Goal: Task Accomplishment & Management: Use online tool/utility

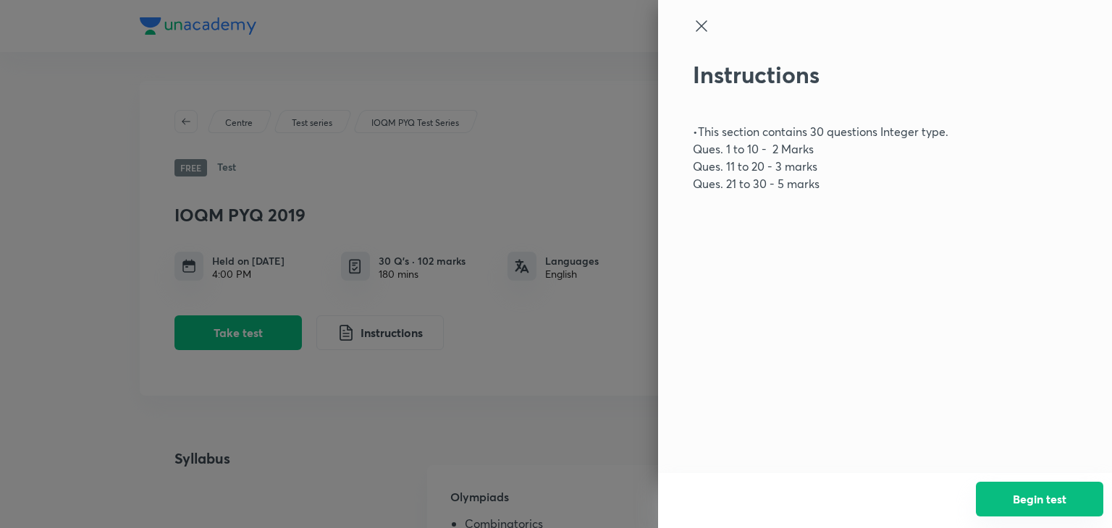
click at [1023, 496] on button "Begin test" at bounding box center [1038, 499] width 127 height 35
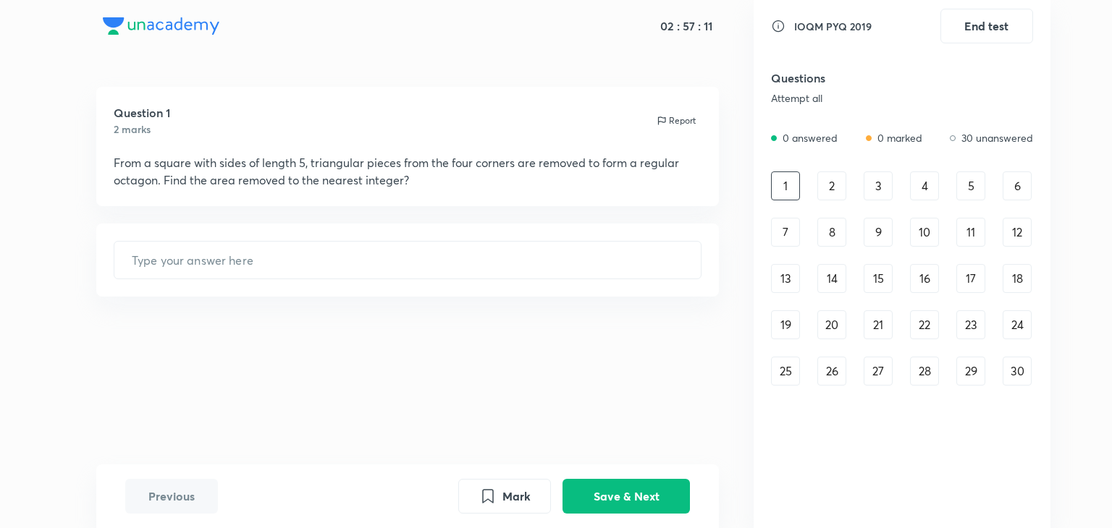
click at [832, 85] on h5 "Questions" at bounding box center [862, 77] width 183 height 17
click at [229, 265] on input "text" at bounding box center [407, 260] width 587 height 37
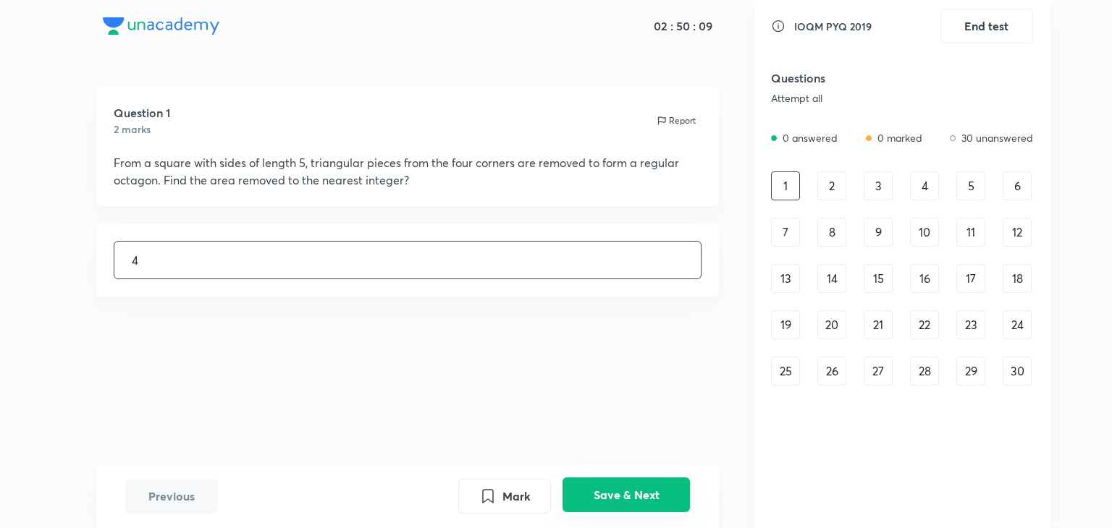
type input "4"
click at [631, 493] on button "Save & Next" at bounding box center [625, 495] width 127 height 35
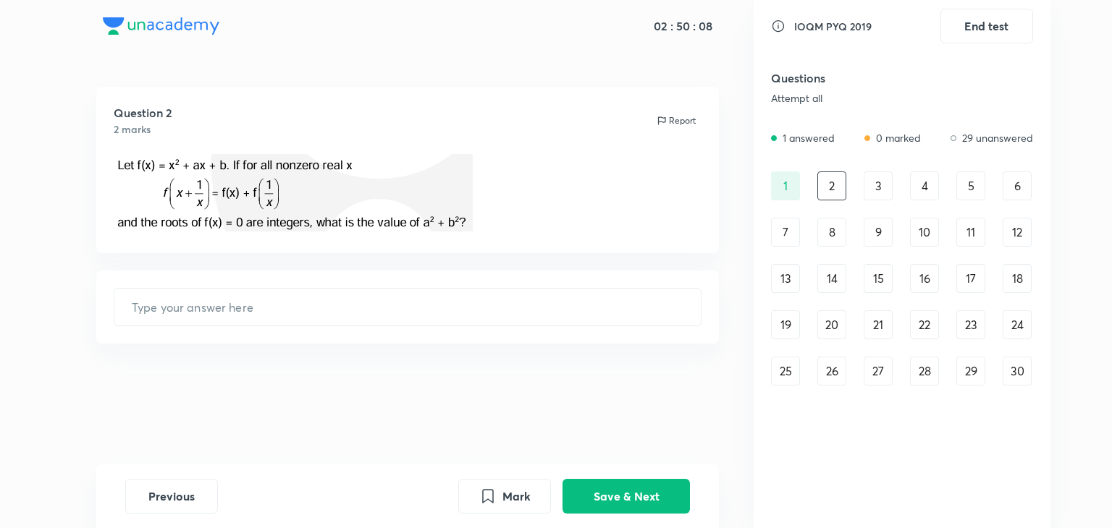
click at [776, 183] on div "1" at bounding box center [785, 186] width 29 height 29
type input "4"
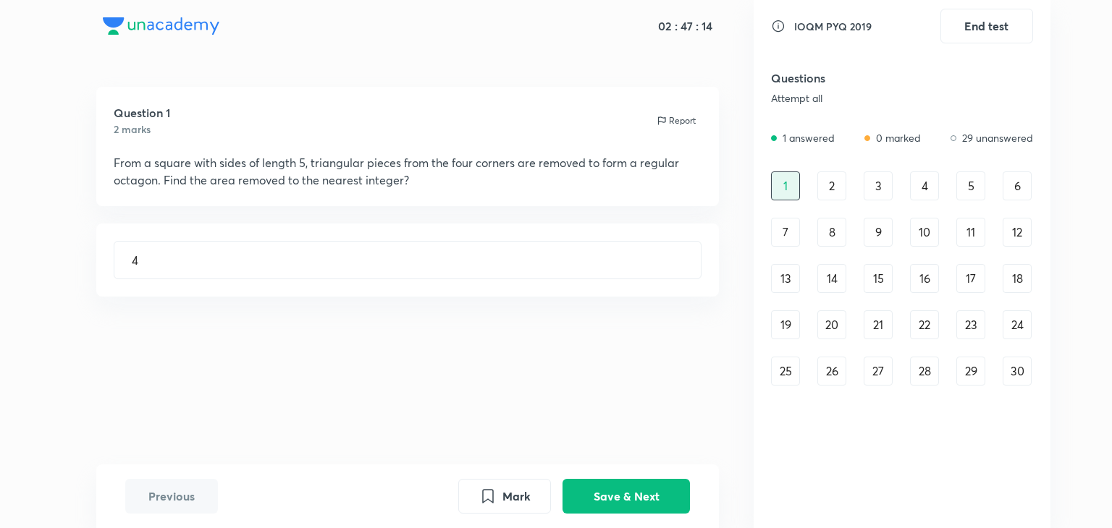
drag, startPoint x: 836, startPoint y: 181, endPoint x: 829, endPoint y: 187, distance: 9.7
click at [835, 182] on div "2" at bounding box center [831, 186] width 29 height 29
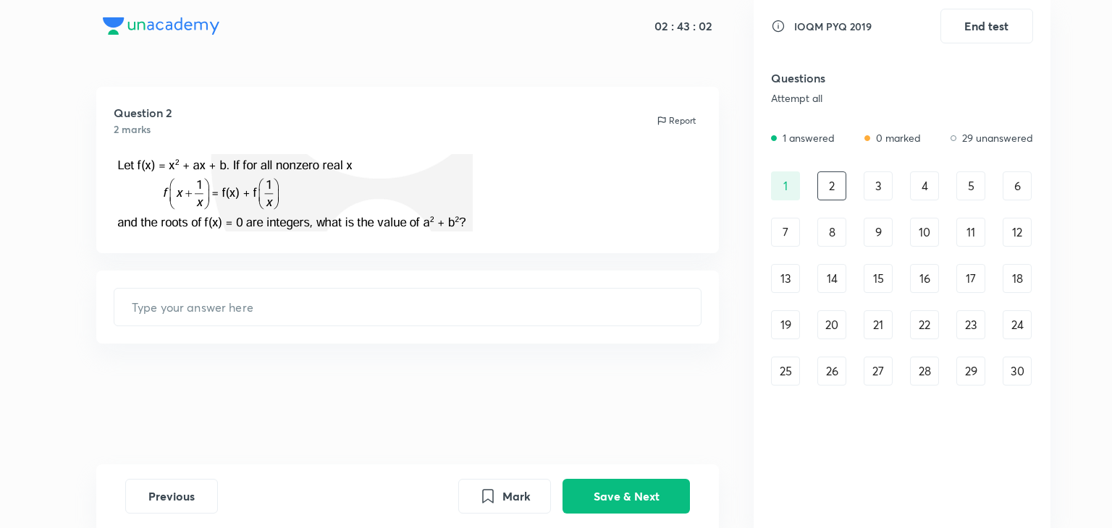
click at [710, 150] on div "Question 2 2 marks Report" at bounding box center [407, 170] width 623 height 166
click at [746, 289] on div "Question 2 2 marks Report ​" at bounding box center [408, 276] width 692 height 378
click at [301, 312] on input "text" at bounding box center [407, 307] width 587 height 37
type input "13"
click at [645, 490] on button "Save & Next" at bounding box center [625, 495] width 127 height 35
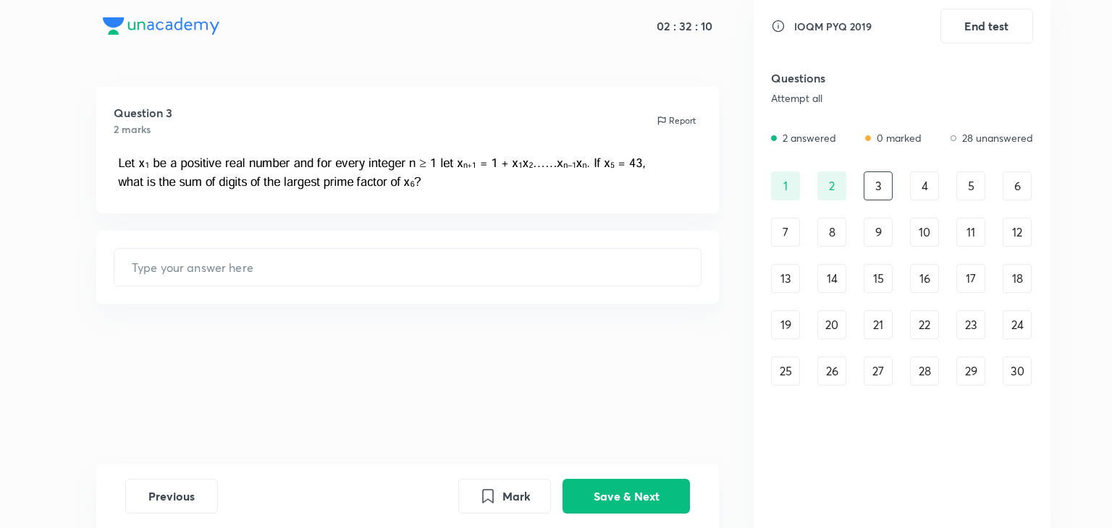
click at [243, 224] on div "Question 3 2 marks Report ​" at bounding box center [408, 276] width 692 height 378
click at [171, 178] on img at bounding box center [381, 173] width 535 height 38
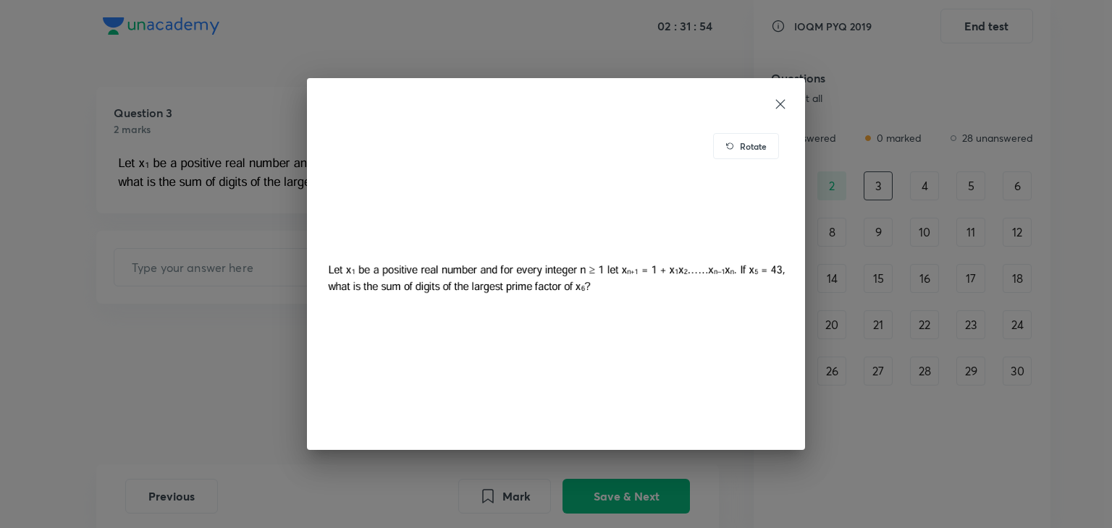
click at [731, 138] on div "Rotate" at bounding box center [746, 146] width 66 height 26
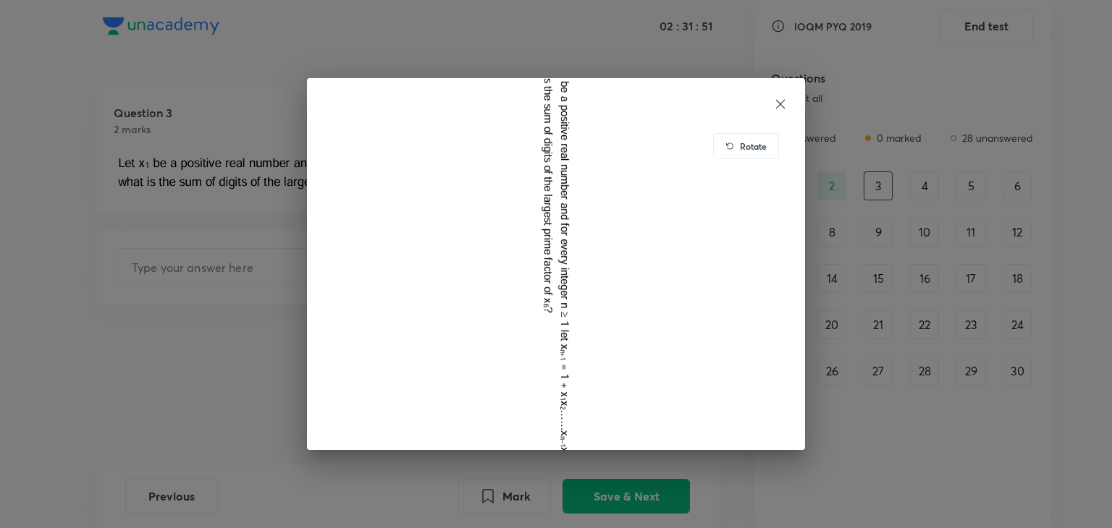
click at [731, 138] on div "Rotate" at bounding box center [746, 146] width 66 height 26
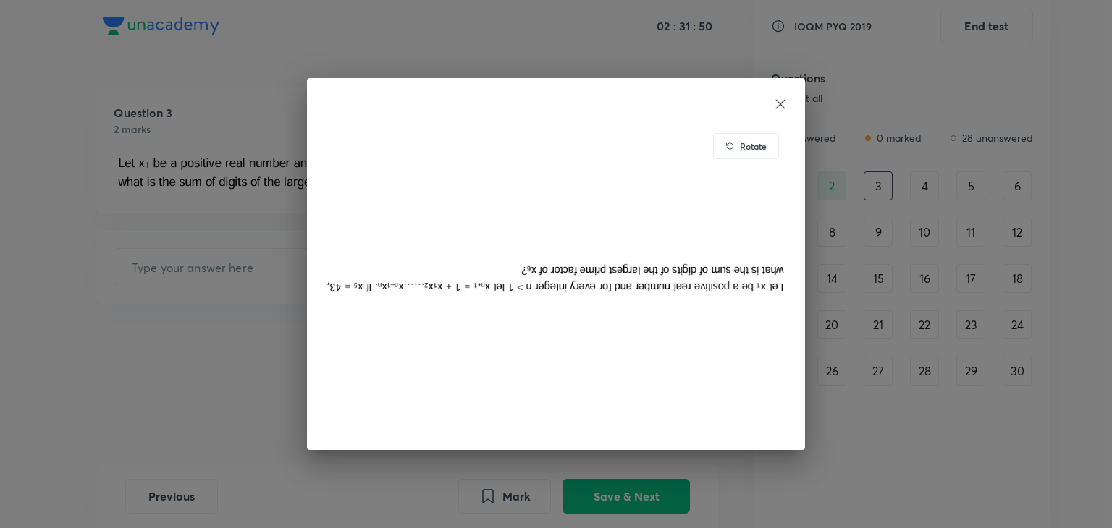
click at [731, 138] on div "Rotate" at bounding box center [746, 146] width 66 height 26
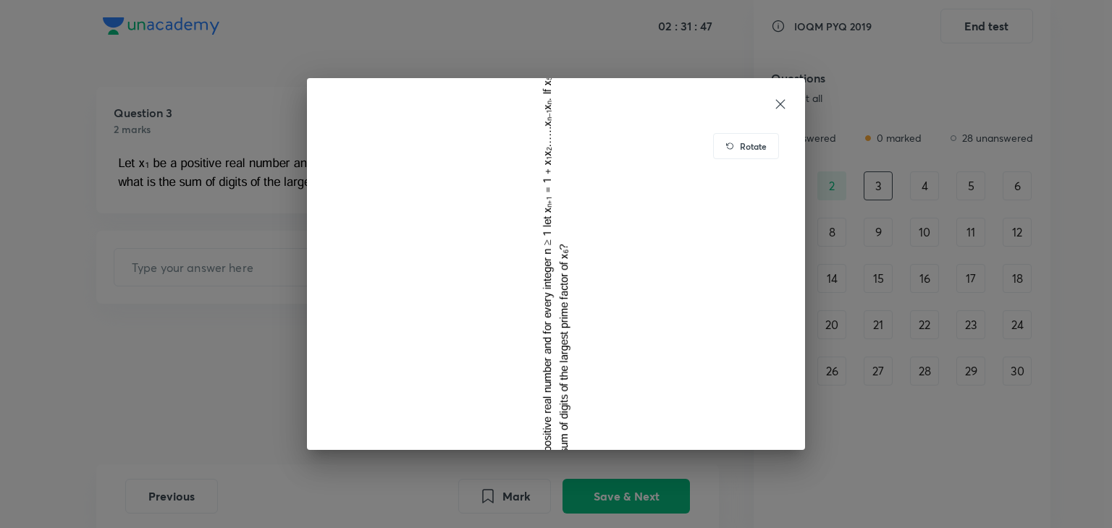
click at [731, 138] on div "Rotate" at bounding box center [746, 146] width 66 height 26
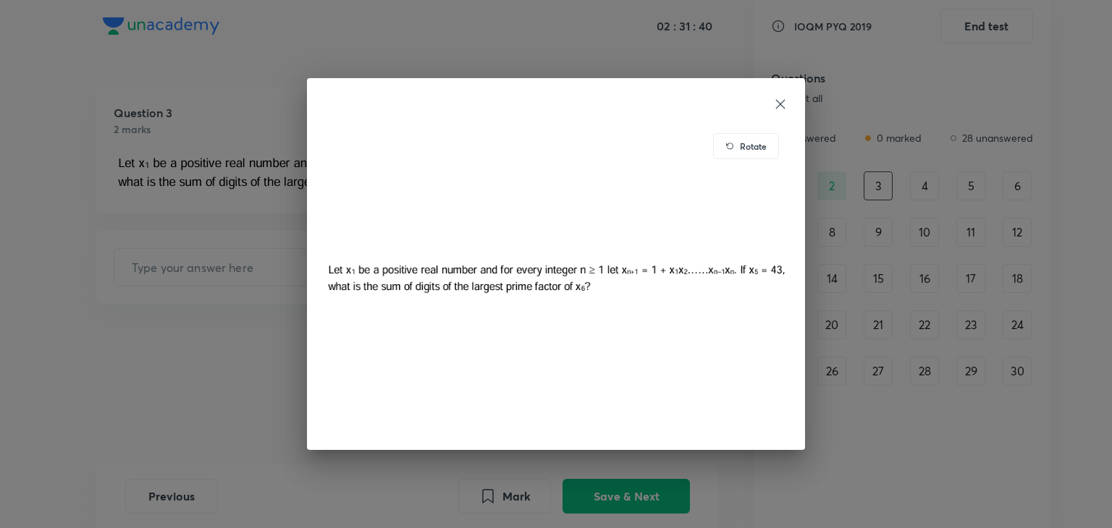
click at [784, 102] on icon at bounding box center [780, 104] width 14 height 14
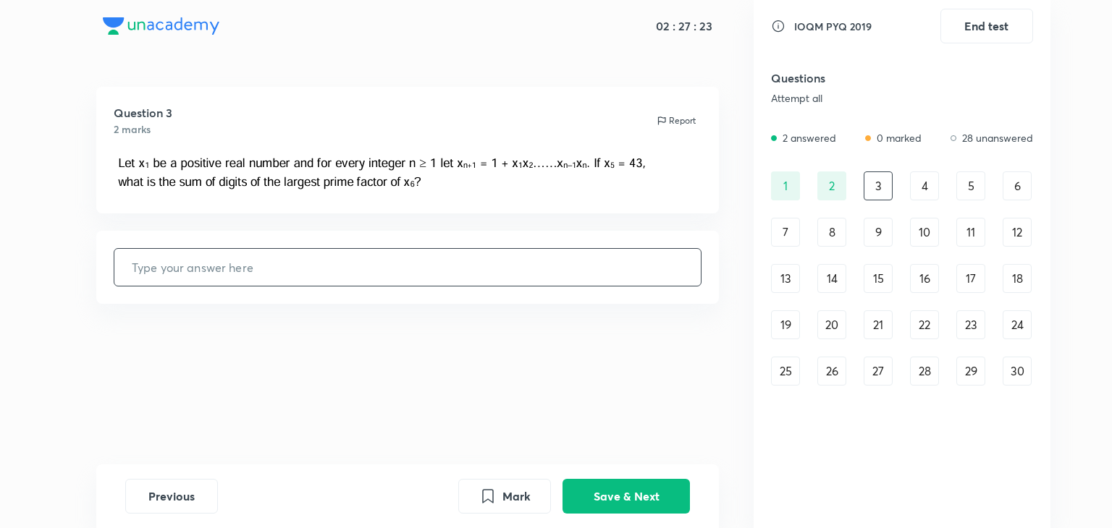
click at [515, 261] on input "text" at bounding box center [407, 267] width 587 height 37
type input "13"
click at [647, 500] on button "Save & Next" at bounding box center [625, 495] width 127 height 35
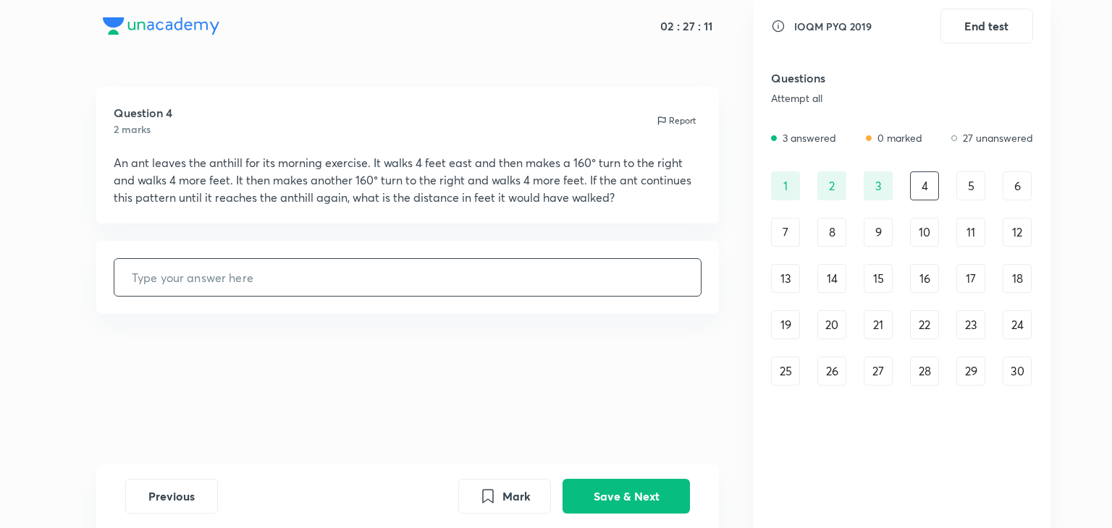
click at [524, 292] on input "text" at bounding box center [407, 277] width 587 height 37
click at [742, 345] on div "Question 4 2 marks Report An ant leaves the anthill for its morning exercise. I…" at bounding box center [408, 276] width 692 height 378
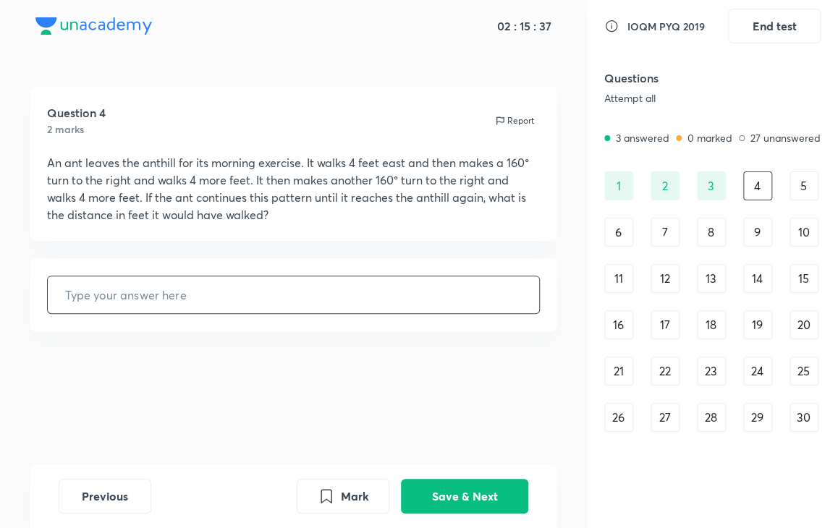
click at [258, 296] on input "text" at bounding box center [294, 294] width 492 height 37
type input "36"
click at [472, 496] on button "Save & Next" at bounding box center [464, 495] width 127 height 35
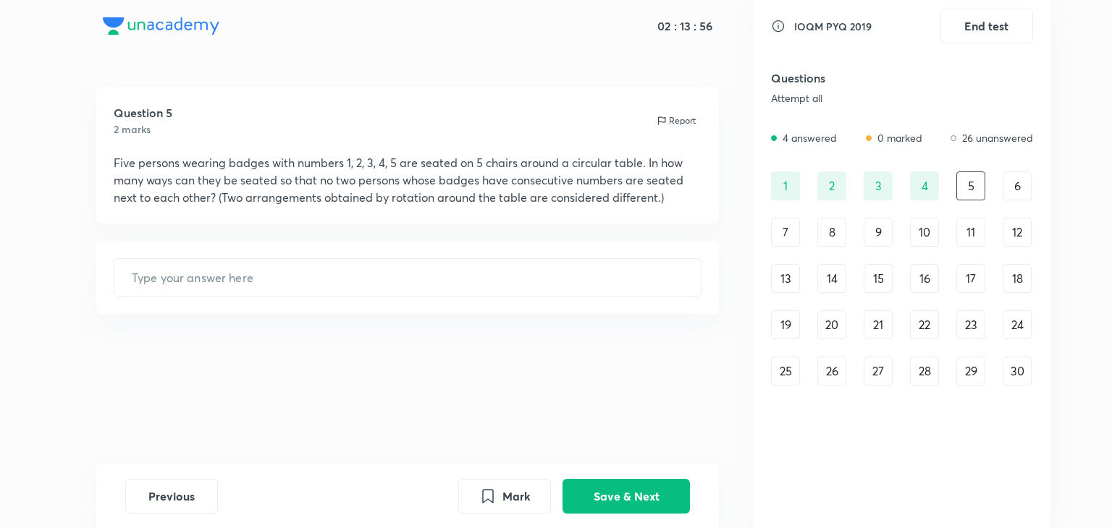
drag, startPoint x: 135, startPoint y: 151, endPoint x: 557, endPoint y: 211, distance: 426.0
click at [557, 211] on div "Question 5 2 marks Report Five persons wearing badges with numbers 1, 2, 3, 4, …" at bounding box center [407, 155] width 623 height 137
click at [1004, 365] on div "30" at bounding box center [1016, 371] width 29 height 29
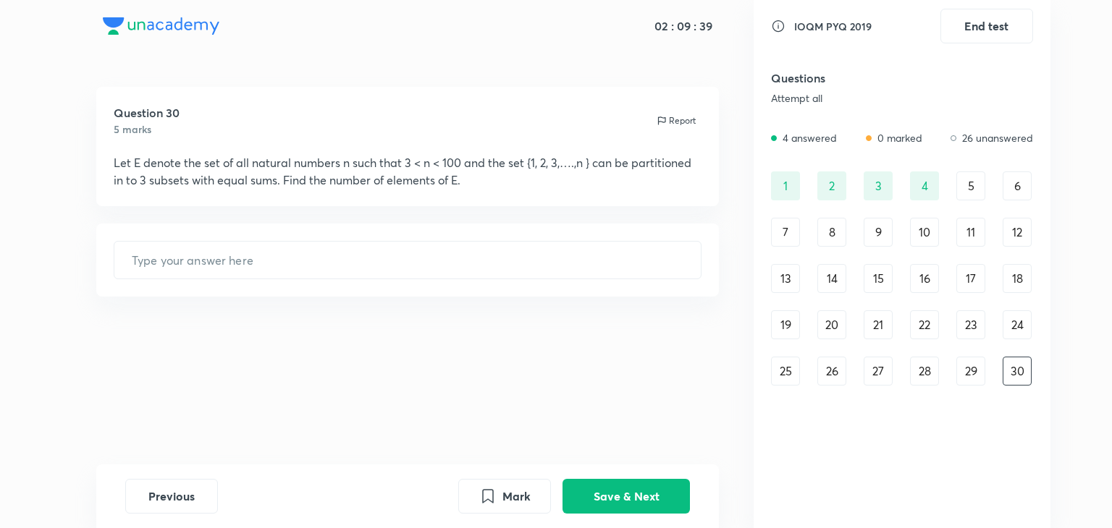
drag, startPoint x: 297, startPoint y: 156, endPoint x: 652, endPoint y: 163, distance: 354.6
click at [651, 163] on p "Let E denote the set of all natural numbers n such that 3 < n < 100 and the set…" at bounding box center [408, 171] width 588 height 35
click at [1010, 181] on div "6" at bounding box center [1016, 186] width 29 height 29
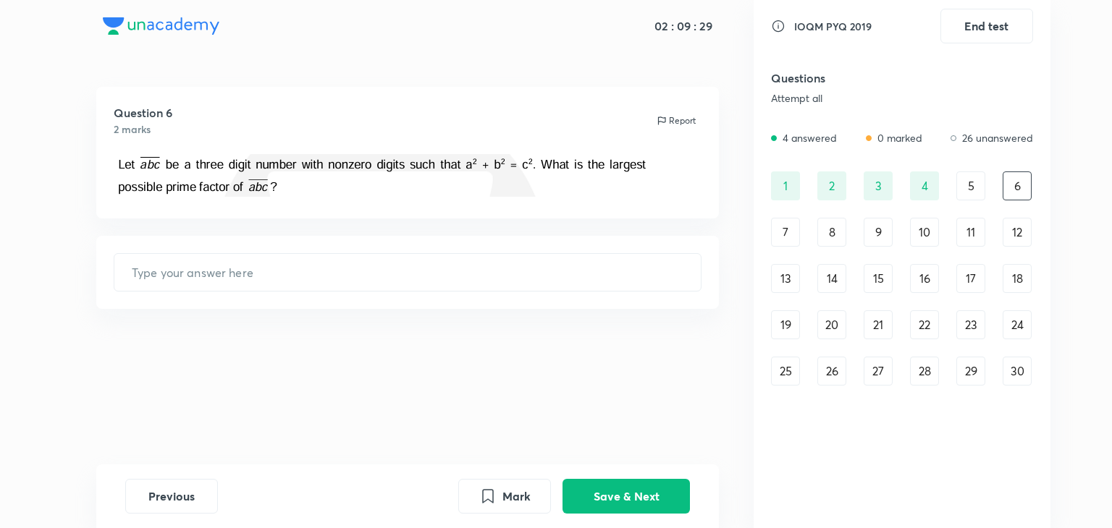
click at [980, 181] on div "5" at bounding box center [970, 186] width 29 height 29
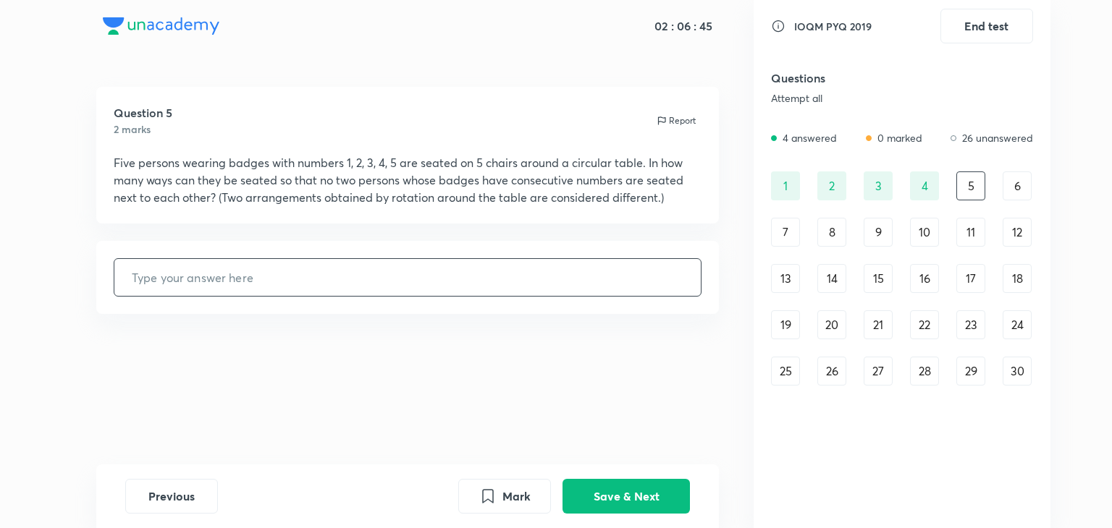
click at [460, 290] on input "text" at bounding box center [407, 277] width 587 height 37
type input "10"
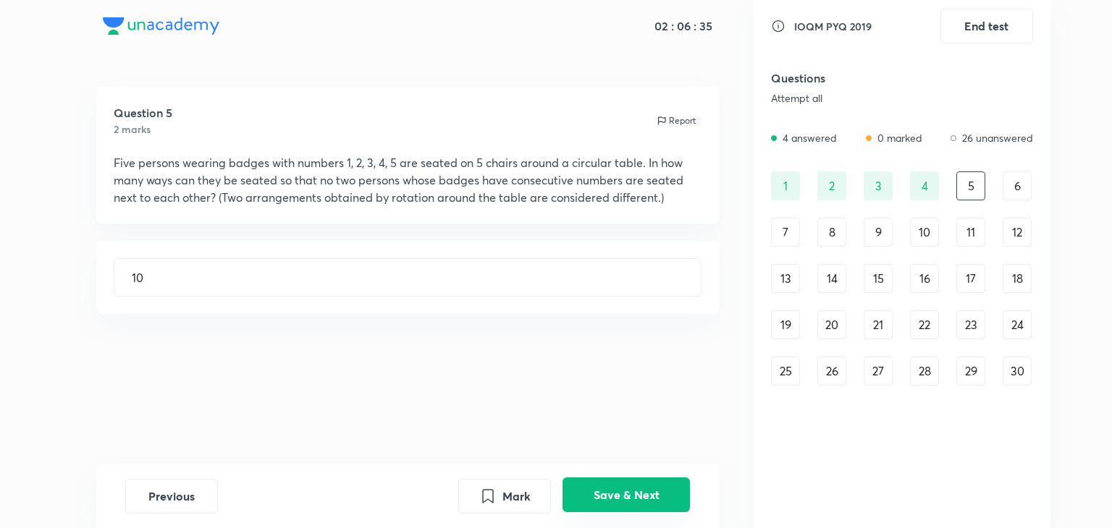
click at [673, 496] on button "Save & Next" at bounding box center [625, 495] width 127 height 35
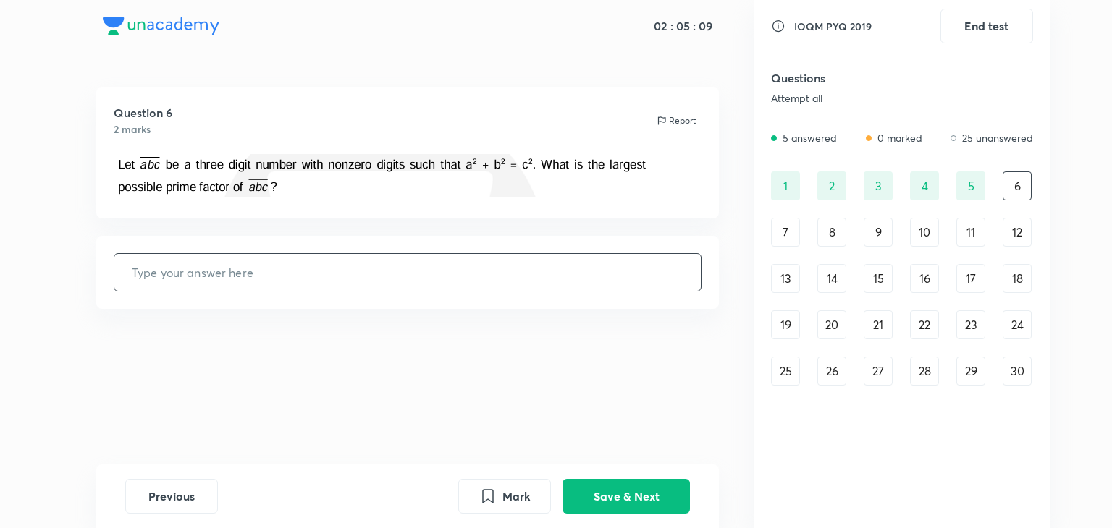
drag, startPoint x: 364, startPoint y: 252, endPoint x: 364, endPoint y: 276, distance: 24.6
click at [364, 276] on div "​" at bounding box center [407, 272] width 623 height 73
click at [364, 277] on input "text" at bounding box center [407, 272] width 587 height 37
type input "29"
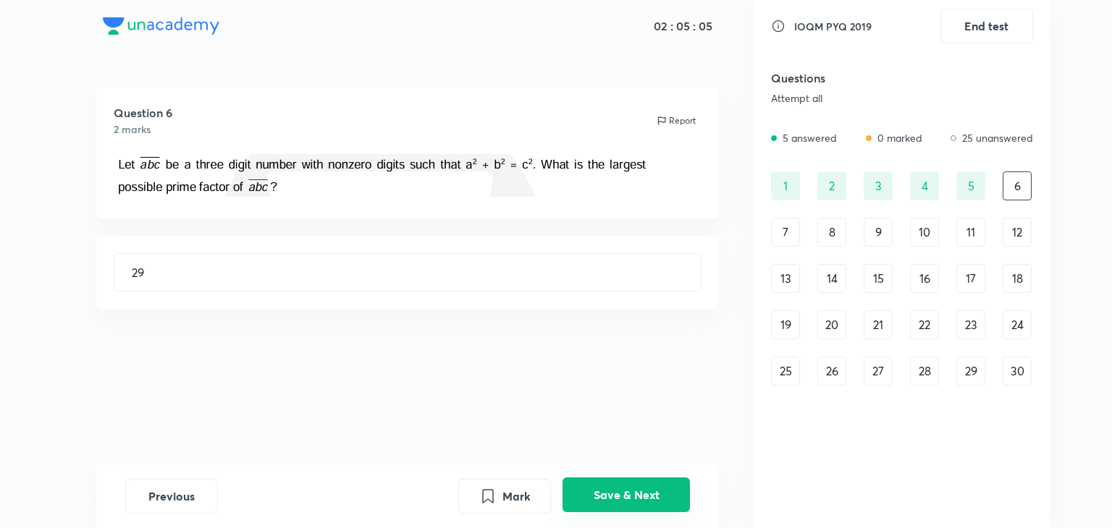
click at [660, 493] on button "Save & Next" at bounding box center [625, 495] width 127 height 35
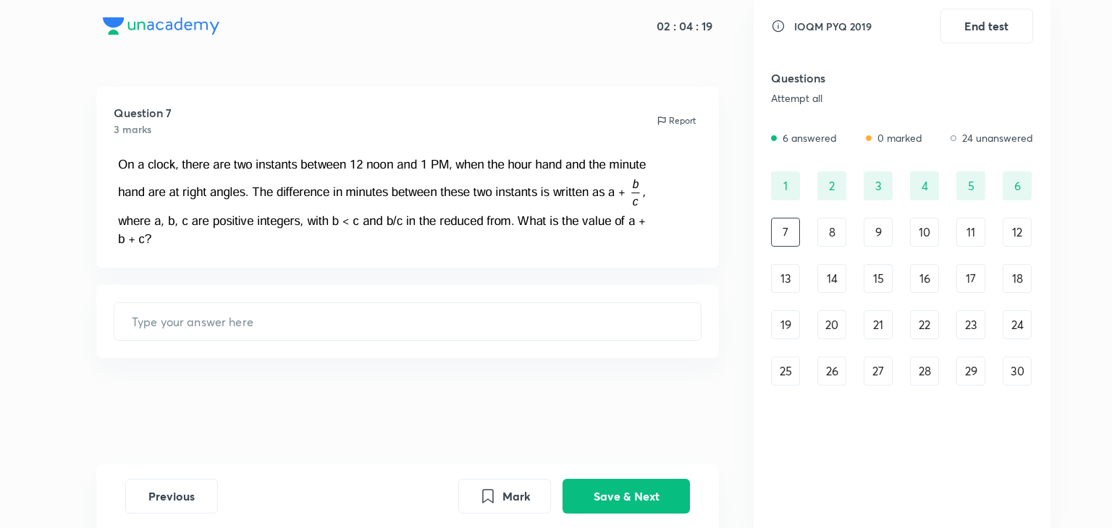
click at [732, 96] on div "Question 7 3 marks Report ​" at bounding box center [408, 276] width 692 height 378
click at [1028, 368] on div "30" at bounding box center [1016, 371] width 29 height 29
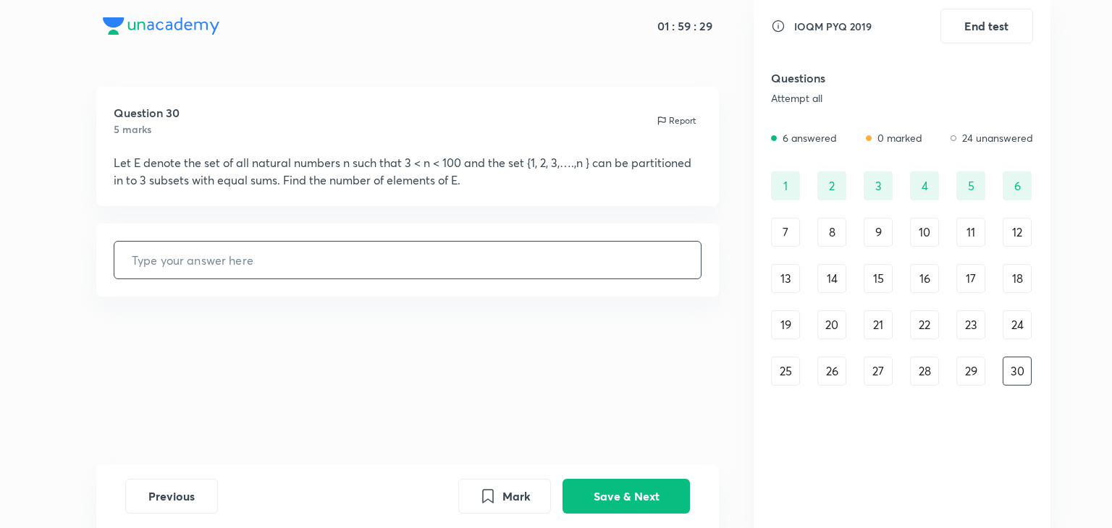
click at [289, 265] on input "text" at bounding box center [407, 260] width 587 height 37
click at [606, 490] on button "Save & Next" at bounding box center [625, 495] width 127 height 35
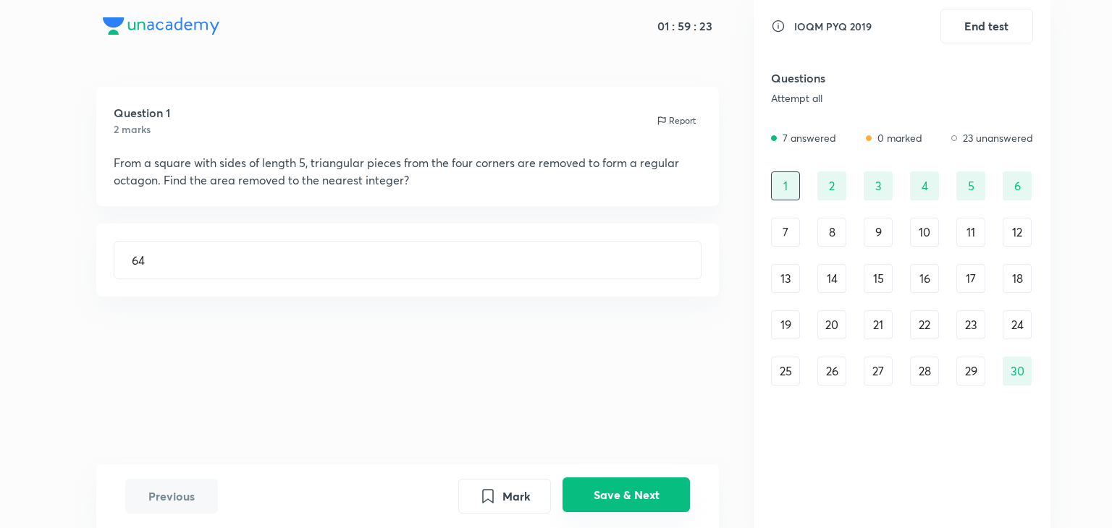
type input "4"
click at [971, 368] on div "29" at bounding box center [970, 371] width 29 height 29
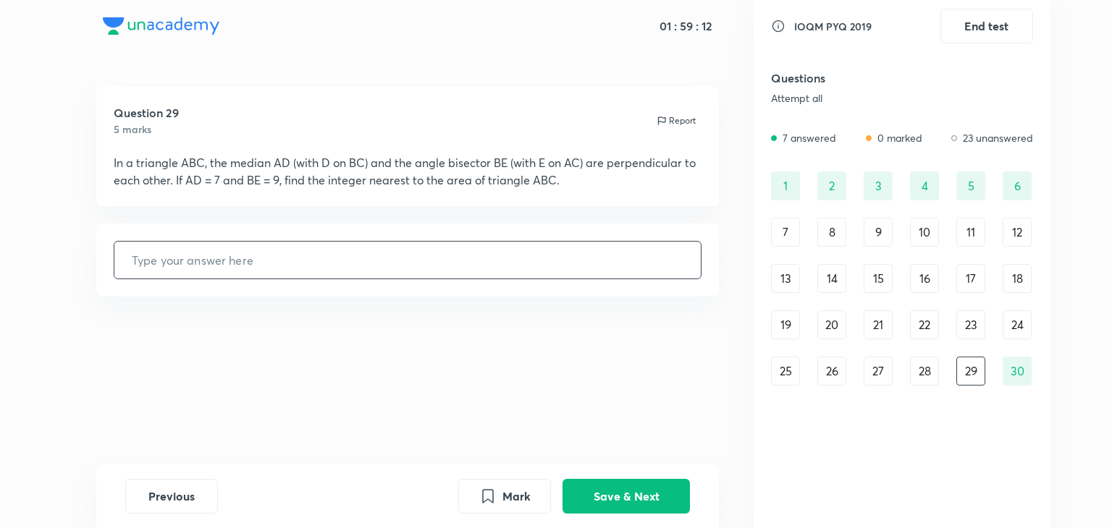
click at [657, 269] on input "text" at bounding box center [407, 260] width 587 height 37
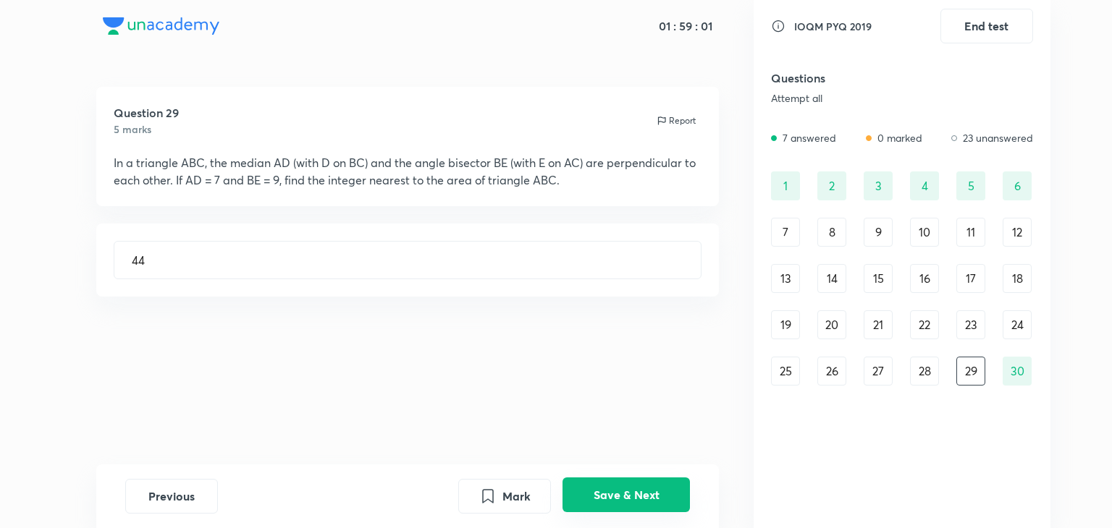
click at [664, 503] on button "Save & Next" at bounding box center [625, 495] width 127 height 35
click at [978, 363] on div "29" at bounding box center [970, 371] width 29 height 29
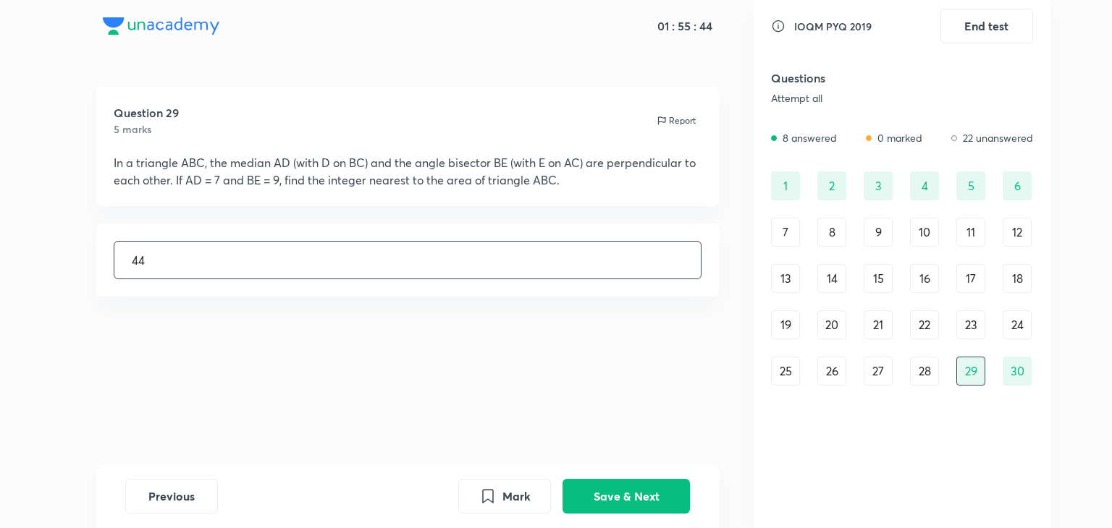
click at [556, 256] on input "44" at bounding box center [407, 260] width 587 height 37
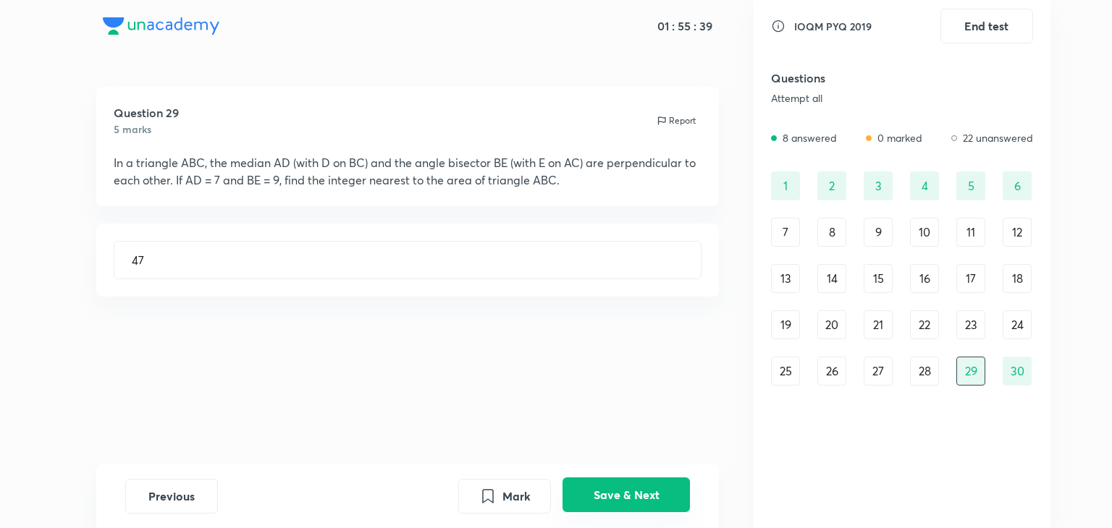
click at [634, 488] on button "Save & Next" at bounding box center [625, 495] width 127 height 35
type input "64"
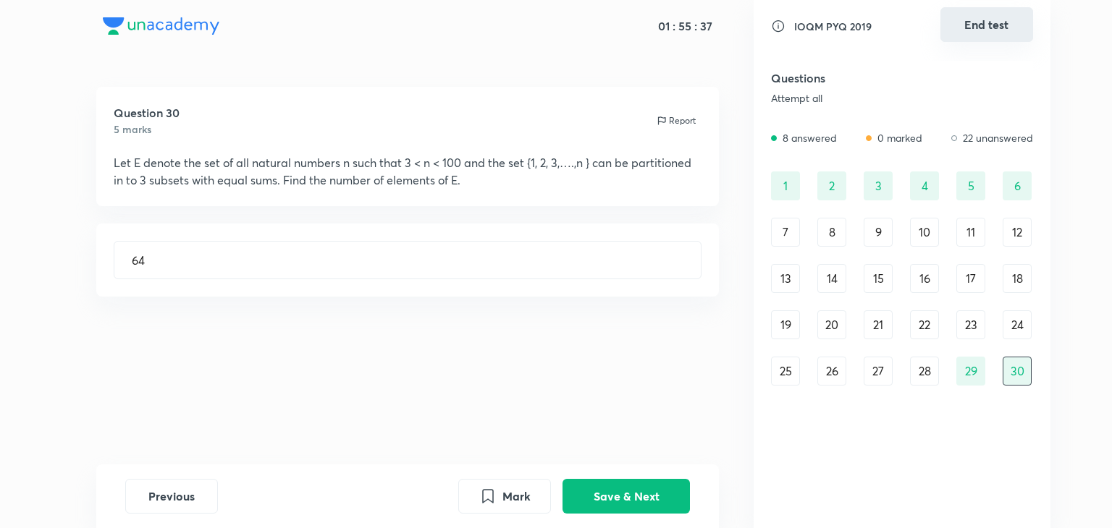
click at [987, 21] on button "End test" at bounding box center [986, 24] width 93 height 35
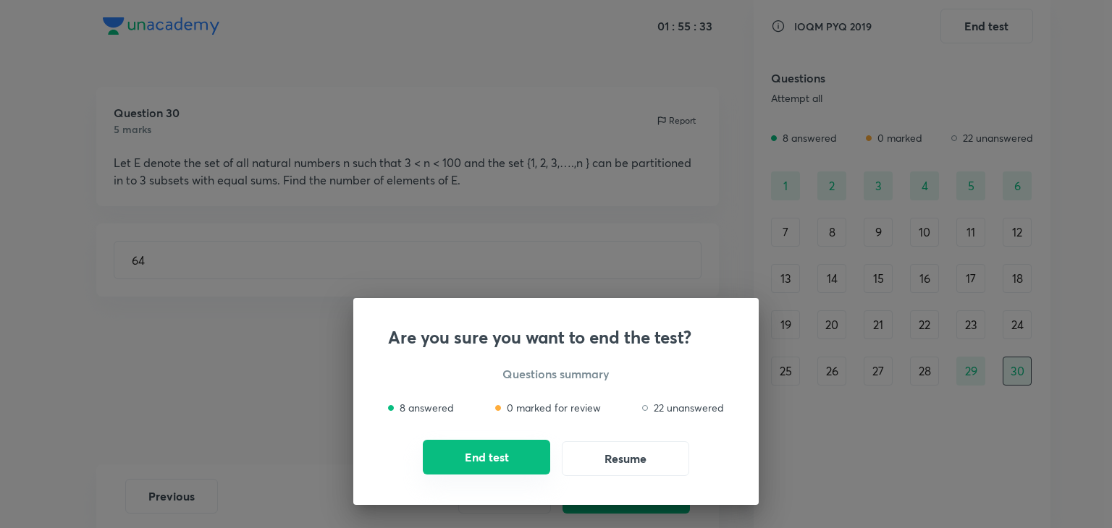
click at [492, 461] on button "End test" at bounding box center [486, 457] width 127 height 35
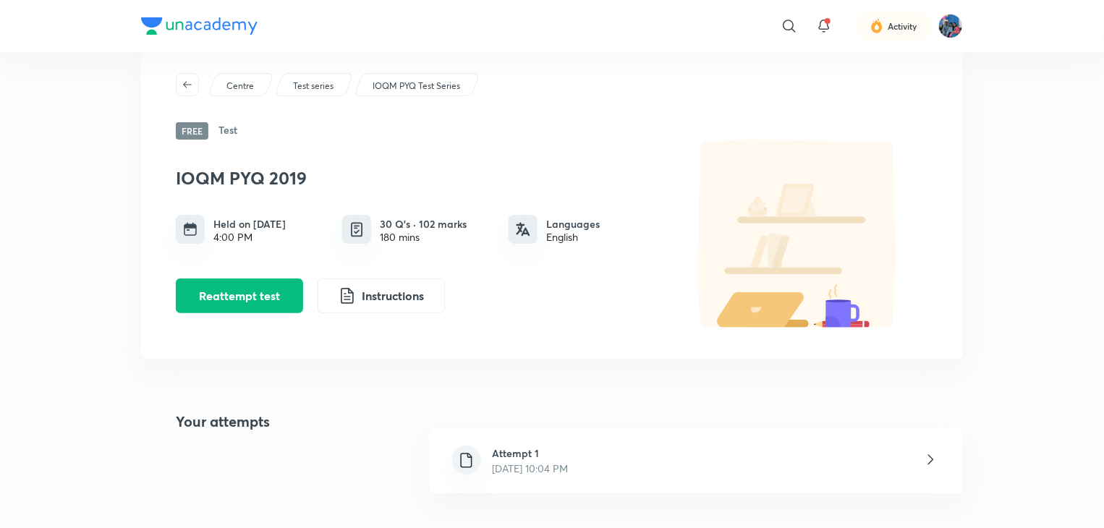
scroll to position [104, 0]
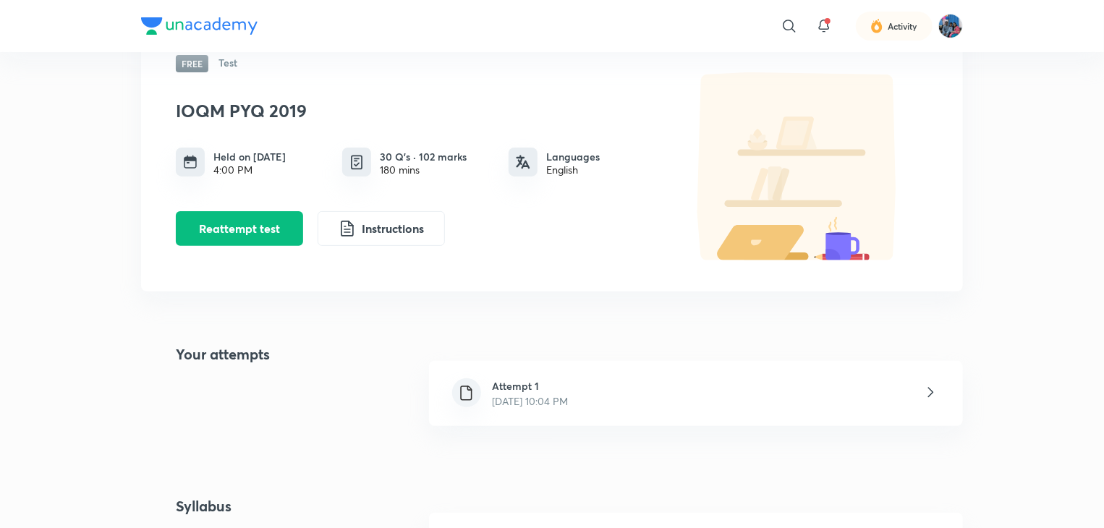
click at [522, 406] on p "[DATE] 10:04 PM" at bounding box center [531, 401] width 76 height 15
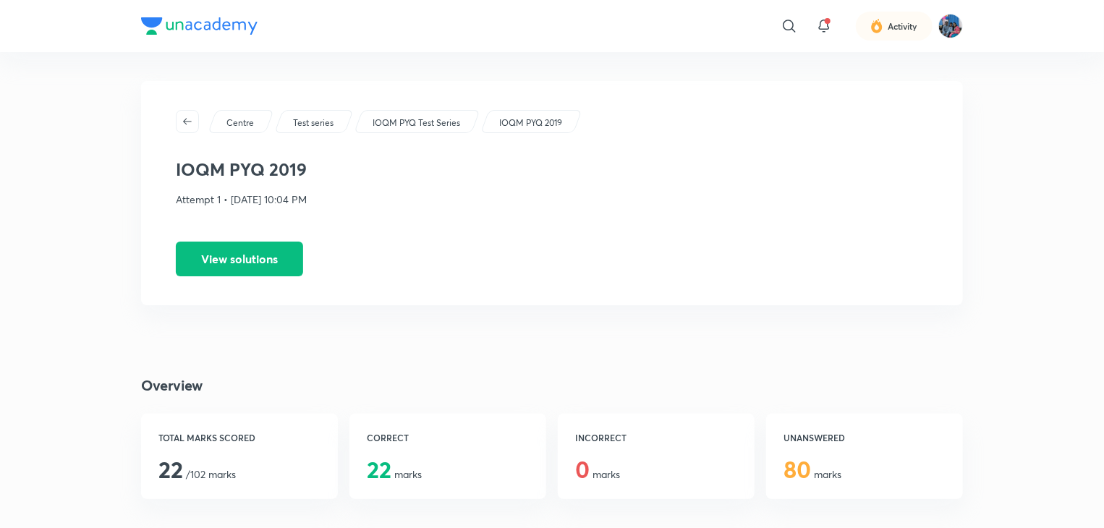
scroll to position [3, 0]
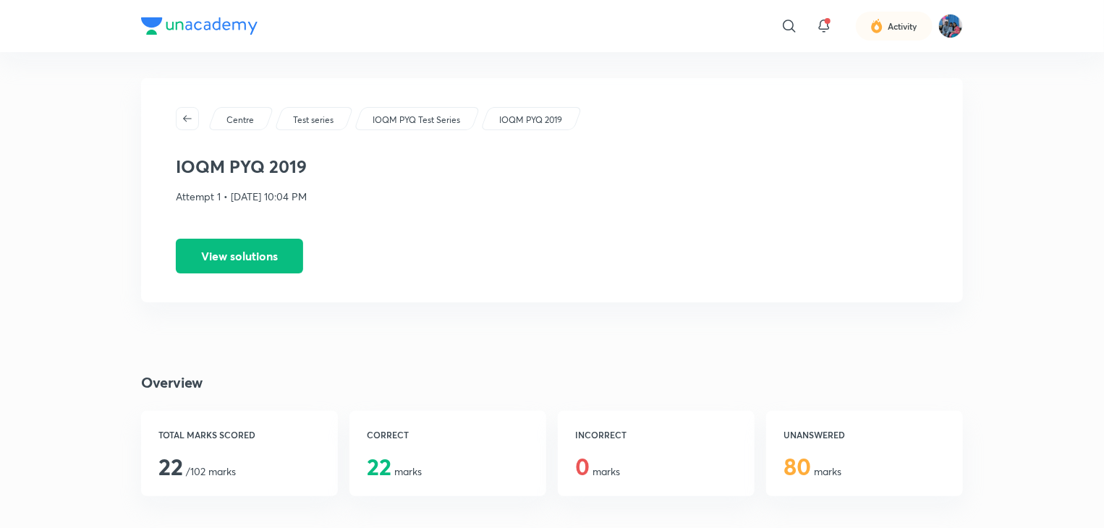
drag, startPoint x: 522, startPoint y: 406, endPoint x: 310, endPoint y: 351, distance: 219.0
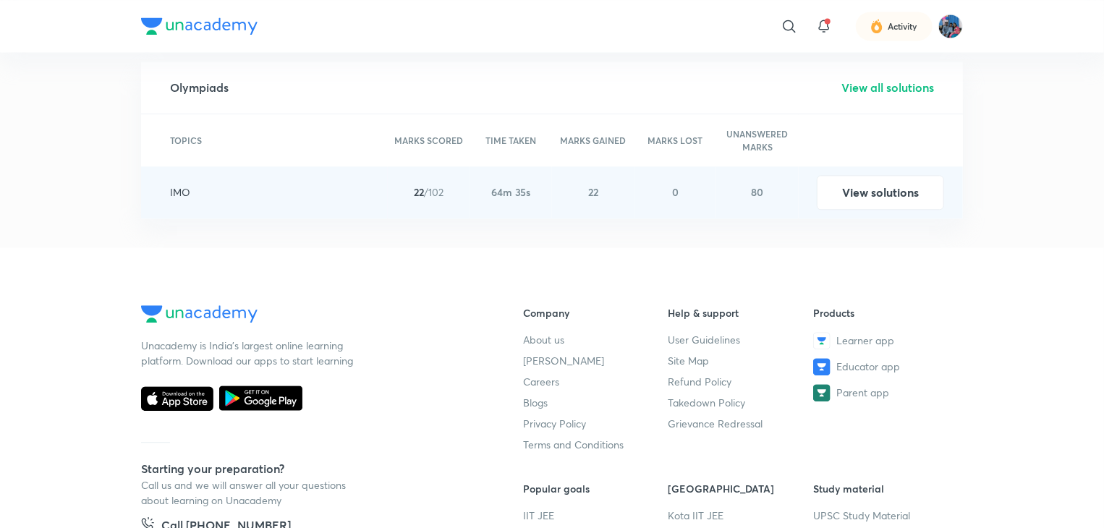
scroll to position [1614, 0]
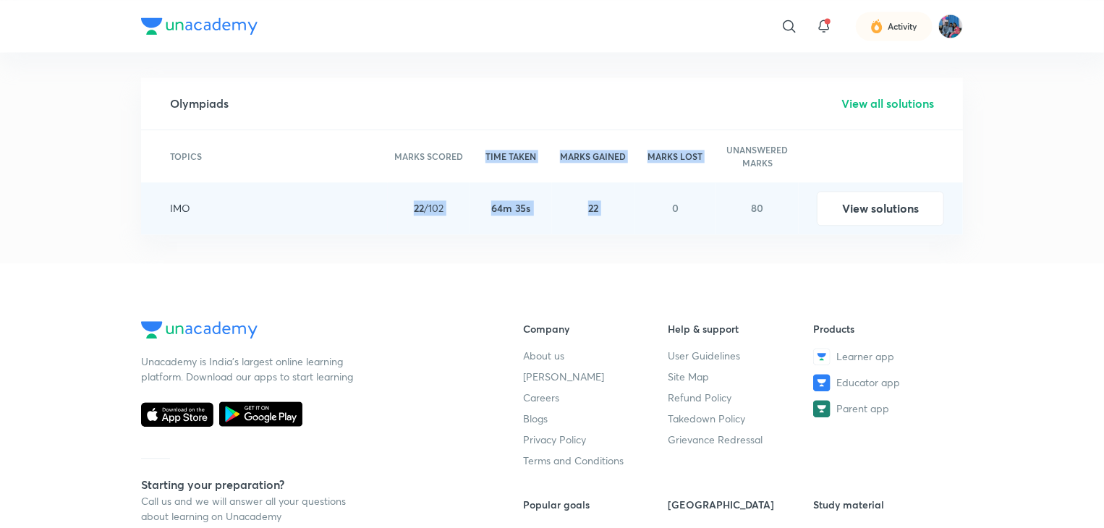
drag, startPoint x: 406, startPoint y: 200, endPoint x: 663, endPoint y: 232, distance: 258.9
click at [663, 232] on div "TOPICS [PERSON_NAME] SCORED 22 /102 TIME TAKEN 64m 35s MARKS GAINED 22 MARKS LO…" at bounding box center [552, 182] width 822 height 104
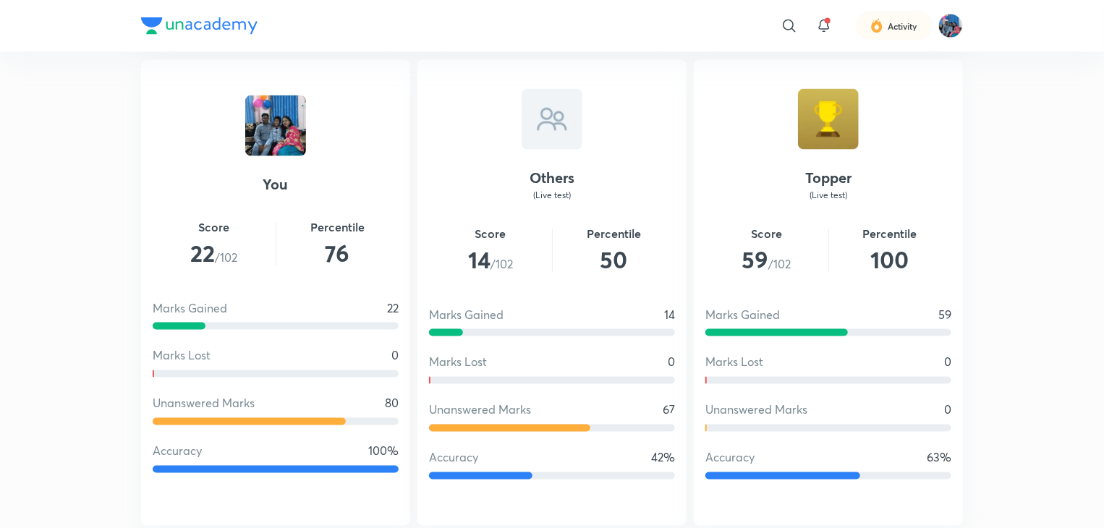
scroll to position [1041, 0]
click at [386, 473] on div at bounding box center [276, 470] width 246 height 7
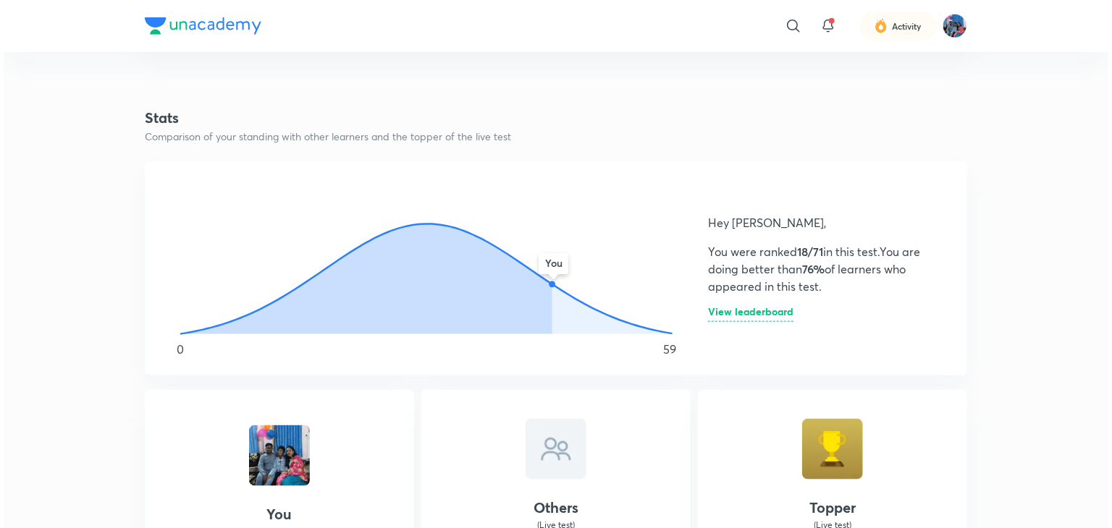
scroll to position [713, 0]
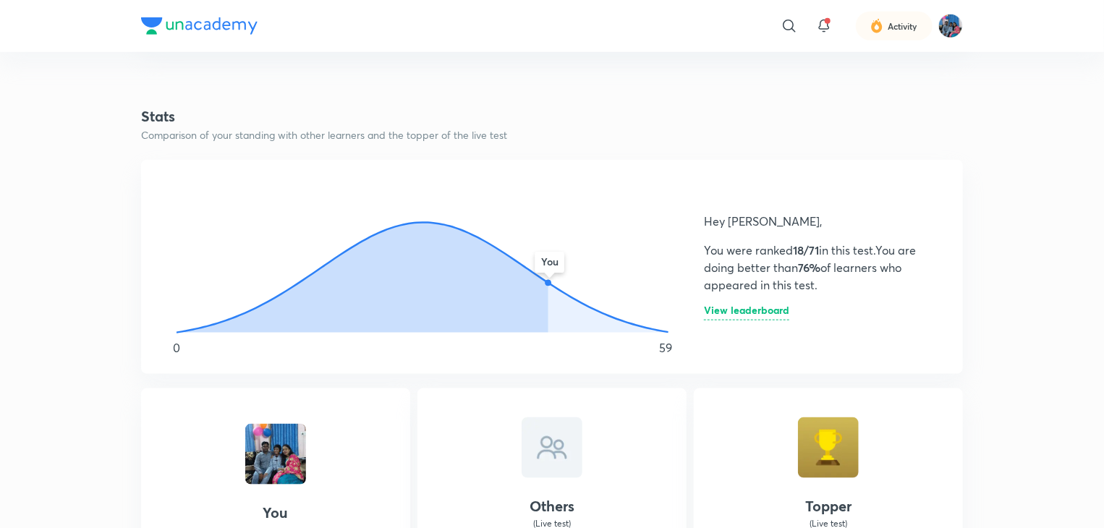
drag, startPoint x: 549, startPoint y: 286, endPoint x: 271, endPoint y: 267, distance: 278.5
click at [271, 267] on icon "You" at bounding box center [422, 256] width 528 height 159
drag, startPoint x: 790, startPoint y: 244, endPoint x: 826, endPoint y: 244, distance: 35.5
click at [826, 244] on p "You were ranked 18/71 in this test. You are doing better than 76% of learners w…" at bounding box center [816, 268] width 224 height 52
drag, startPoint x: 787, startPoint y: 270, endPoint x: 829, endPoint y: 259, distance: 43.4
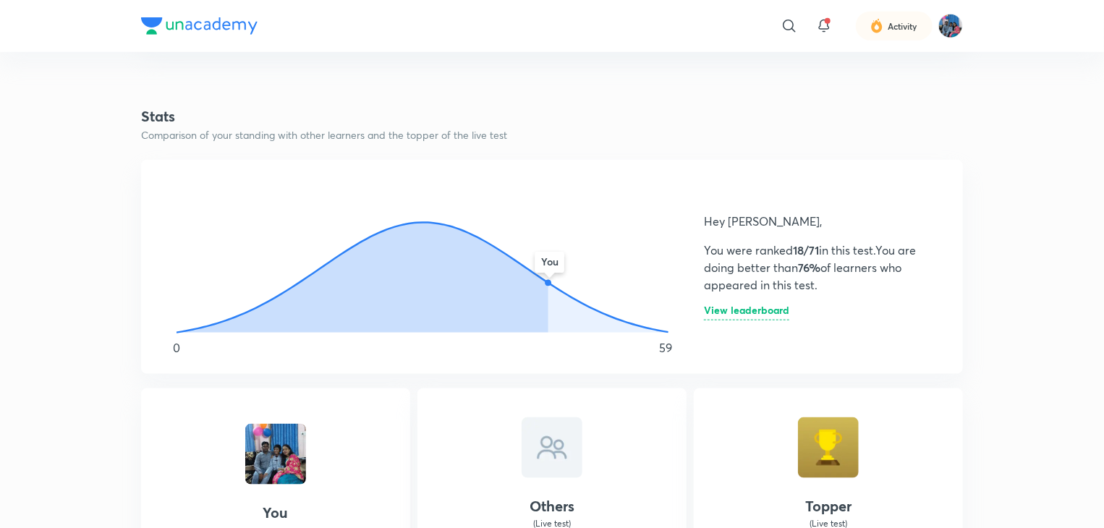
click at [829, 259] on p "You were ranked 18/71 in this test. You are doing better than 76% of learners w…" at bounding box center [816, 268] width 224 height 52
click at [745, 313] on h6 "View leaderboard" at bounding box center [746, 312] width 85 height 15
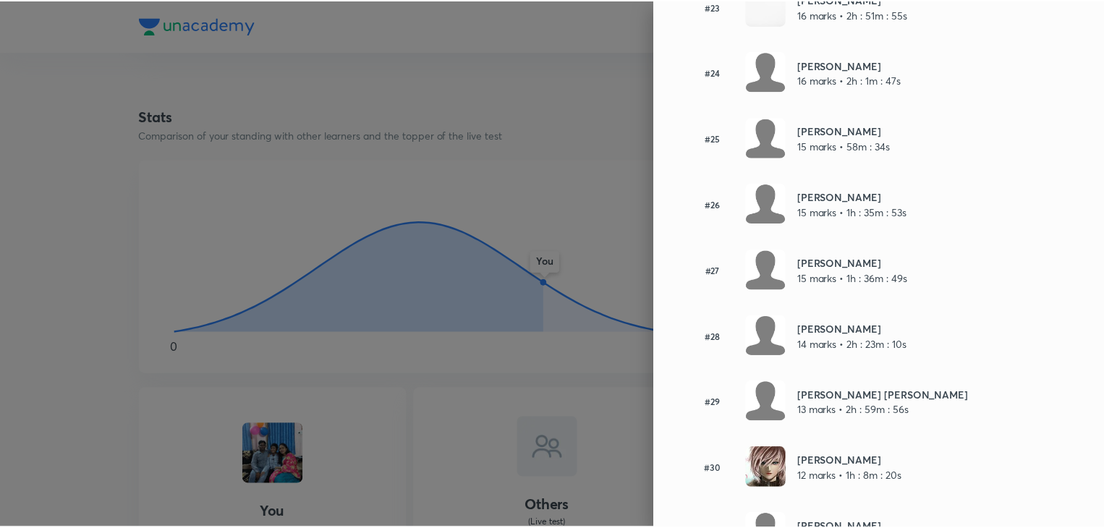
scroll to position [801, 0]
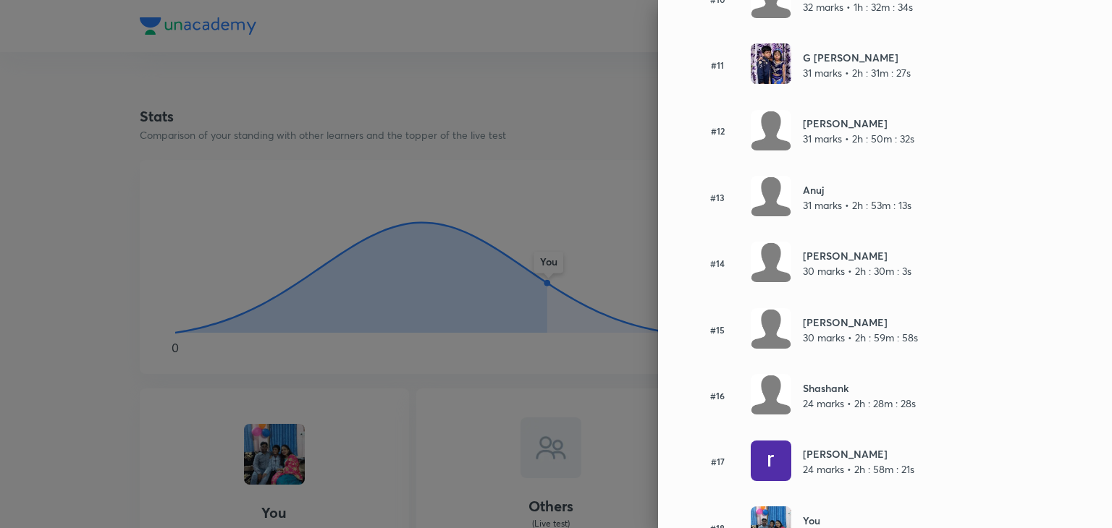
click at [498, 287] on div at bounding box center [556, 264] width 1112 height 528
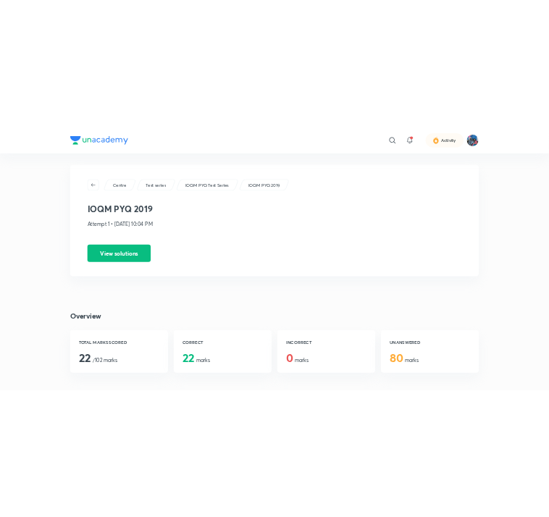
scroll to position [0, 0]
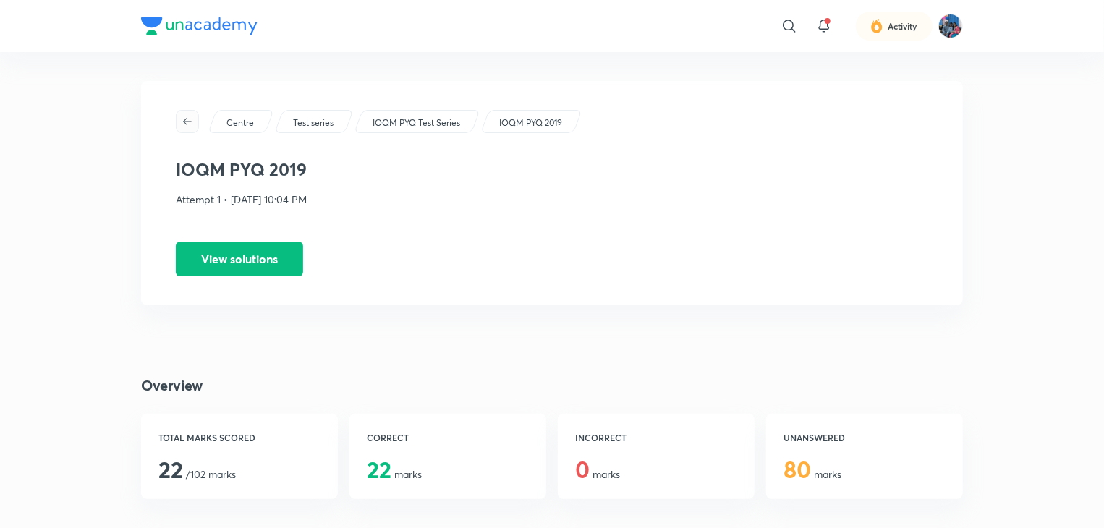
click at [196, 127] on button "button" at bounding box center [187, 121] width 23 height 23
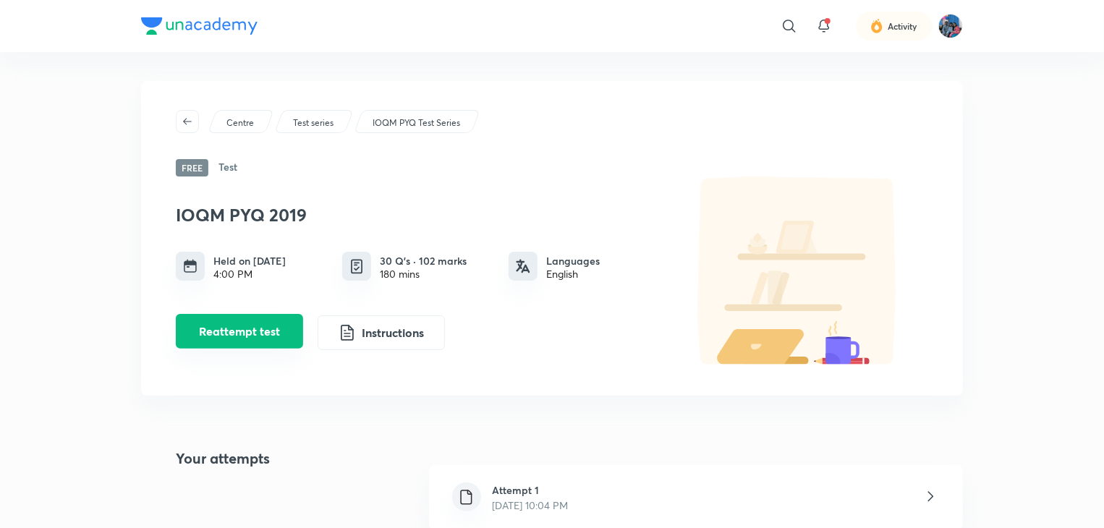
click at [269, 334] on button "Reattempt test" at bounding box center [239, 331] width 127 height 35
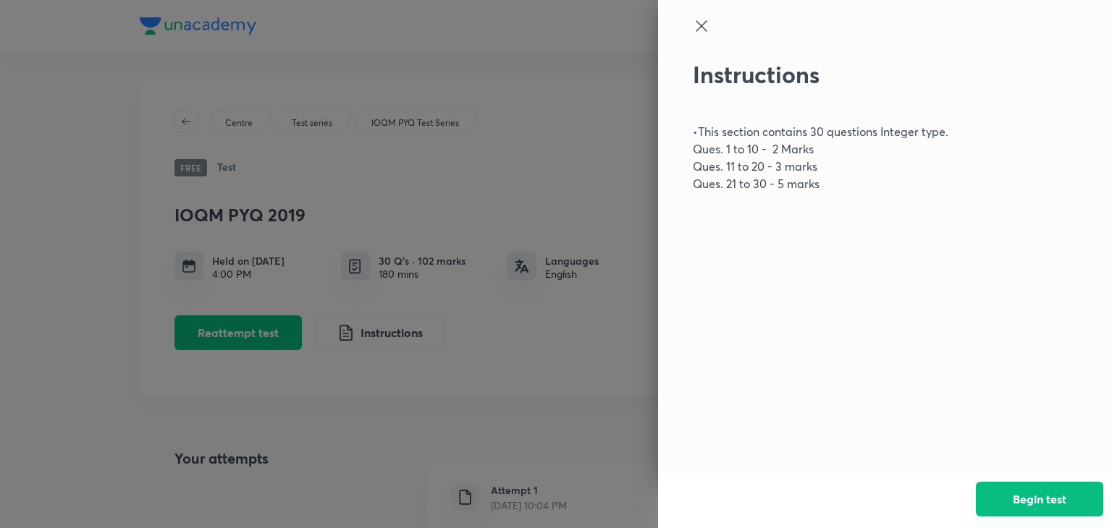
click at [1035, 494] on button "Begin test" at bounding box center [1038, 499] width 127 height 35
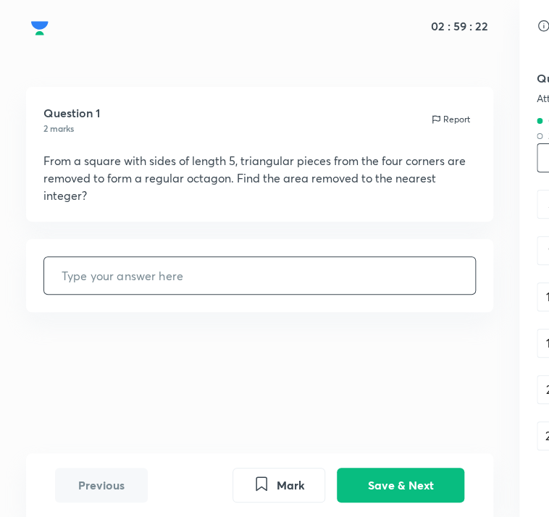
click at [286, 279] on input "text" at bounding box center [259, 275] width 431 height 37
click at [368, 287] on input "text" at bounding box center [259, 275] width 431 height 37
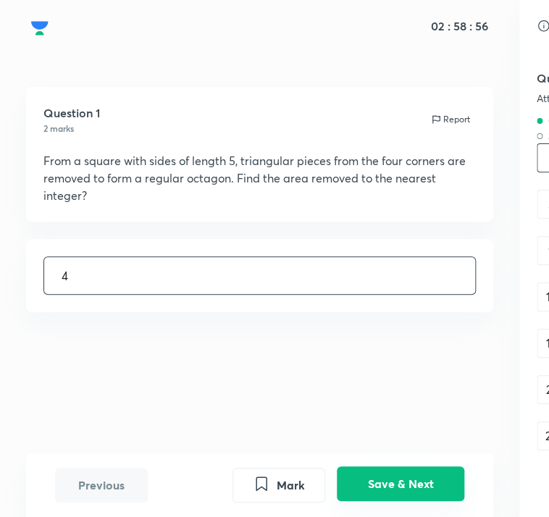
type input "4"
click at [441, 491] on button "Save & Next" at bounding box center [399, 483] width 127 height 35
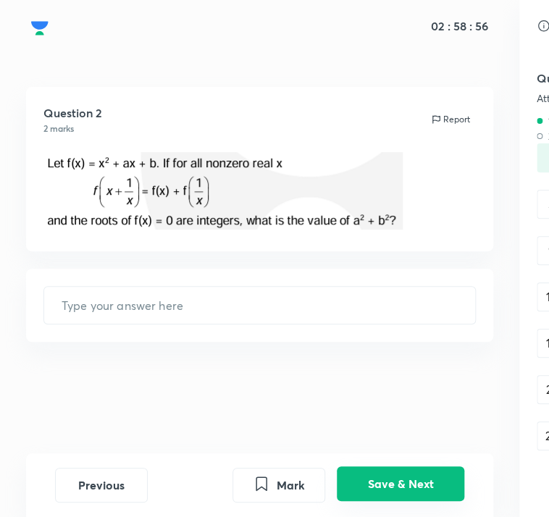
click at [441, 491] on button "Save & Next" at bounding box center [399, 483] width 127 height 35
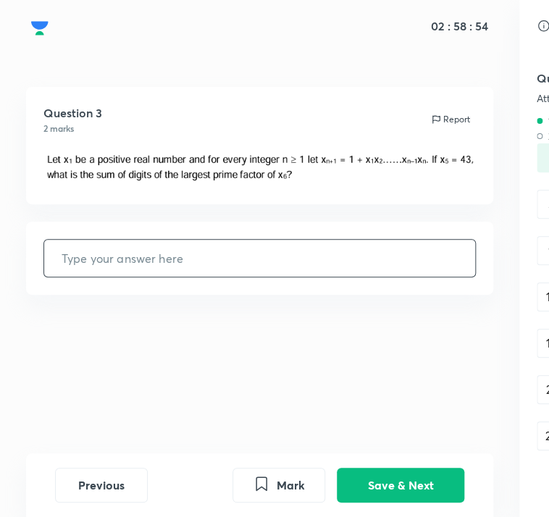
click at [352, 266] on input "text" at bounding box center [259, 258] width 431 height 37
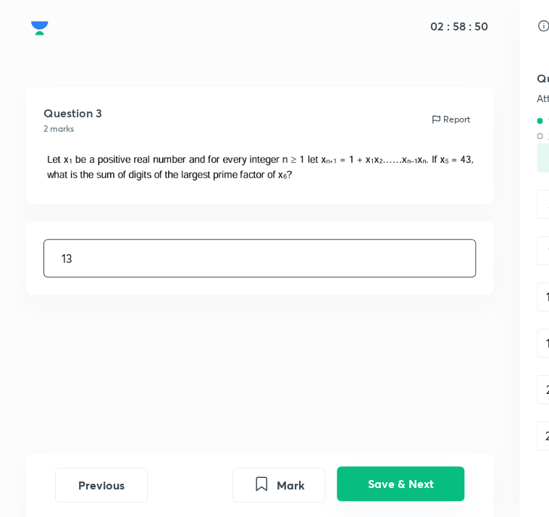
type input "13"
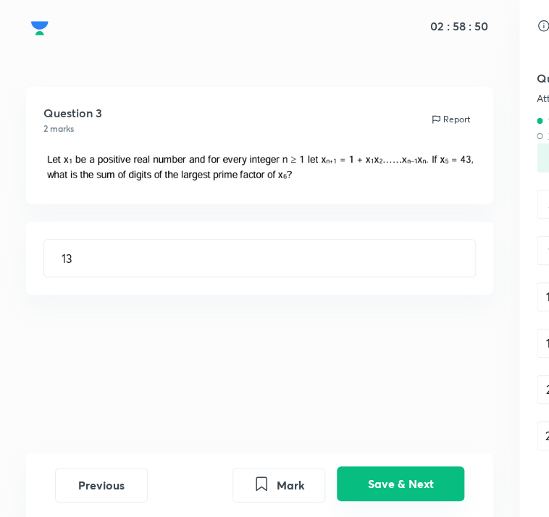
click at [399, 488] on button "Save & Next" at bounding box center [399, 483] width 127 height 35
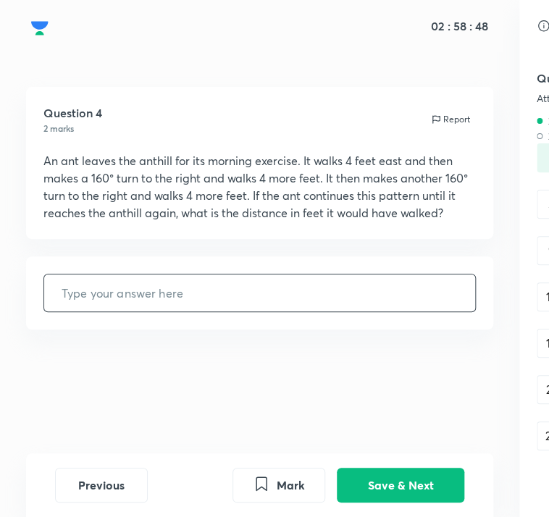
click at [351, 287] on input "text" at bounding box center [259, 292] width 431 height 37
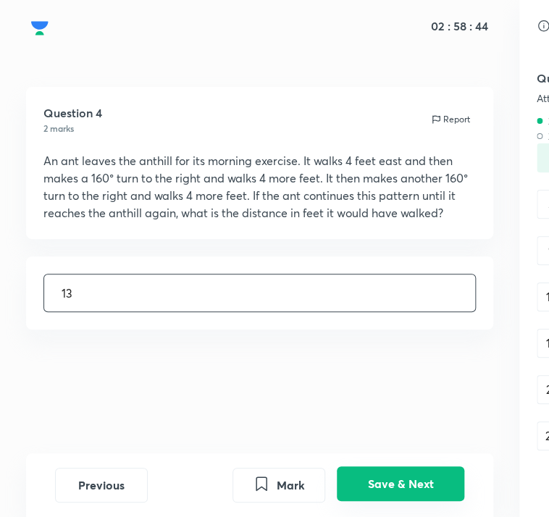
type input "13"
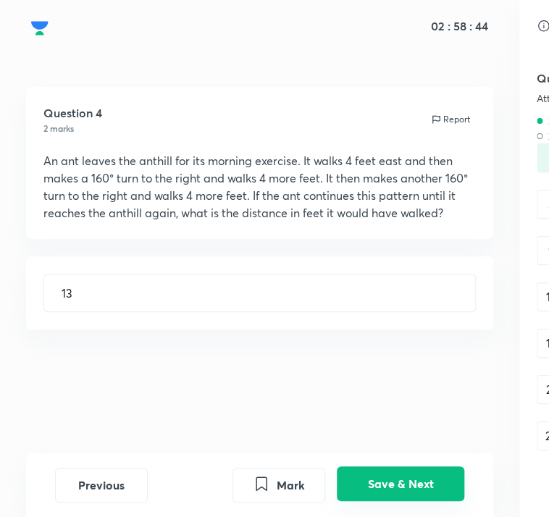
click at [426, 486] on button "Save & Next" at bounding box center [399, 483] width 127 height 35
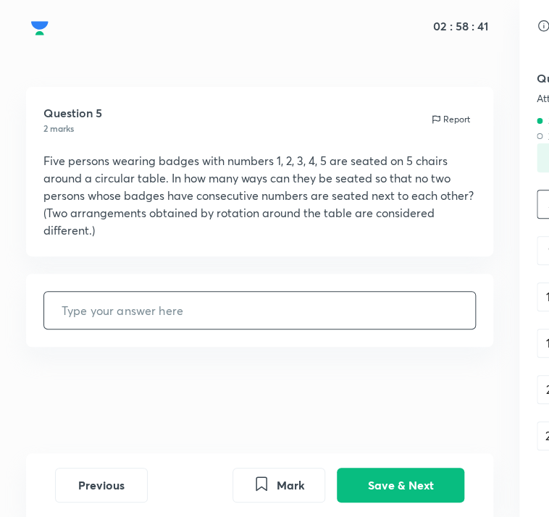
click at [369, 319] on input "text" at bounding box center [259, 310] width 431 height 37
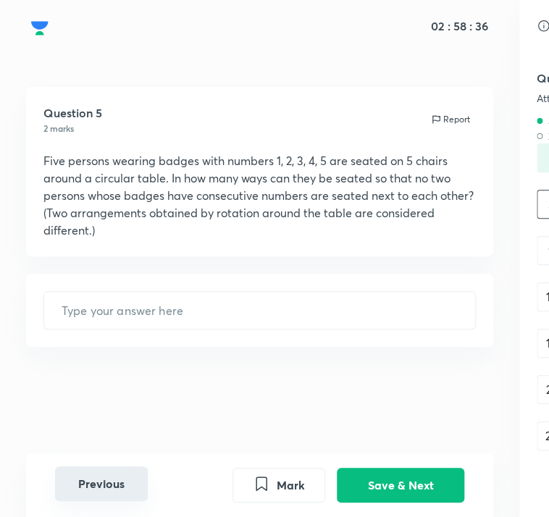
click at [117, 487] on button "Previous" at bounding box center [101, 483] width 93 height 35
type input "13"
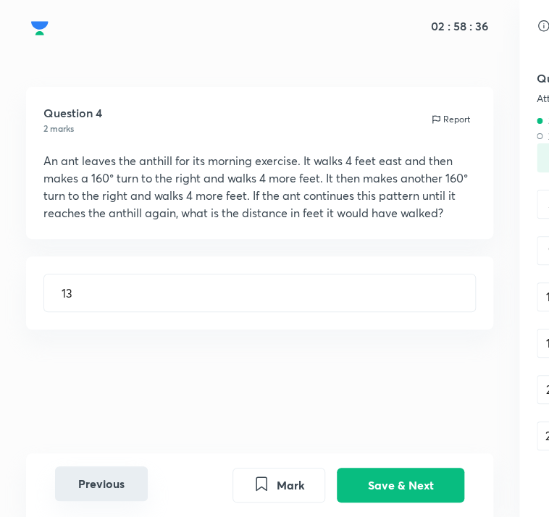
click at [117, 487] on button "Previous" at bounding box center [101, 483] width 93 height 35
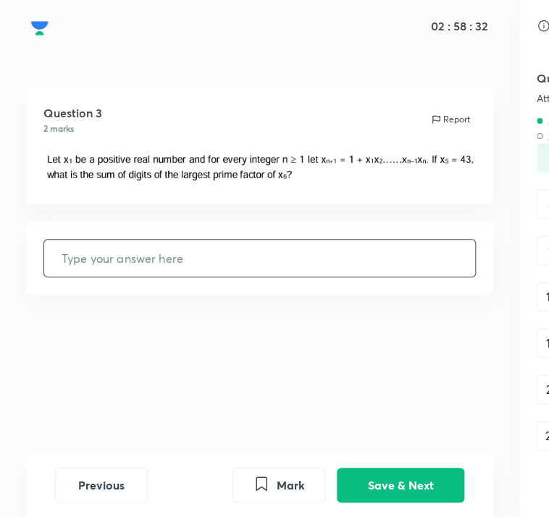
click at [252, 261] on input "text" at bounding box center [259, 258] width 431 height 37
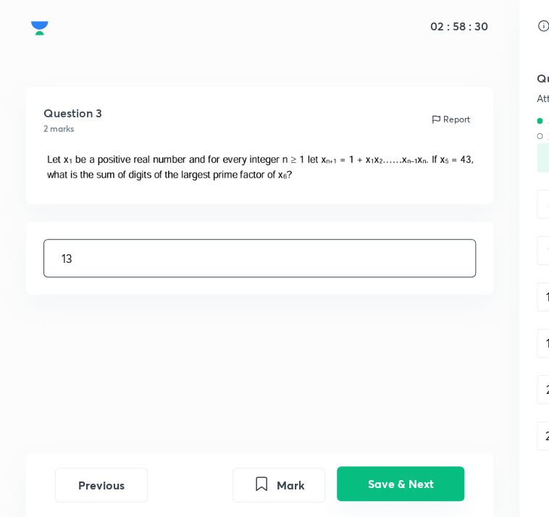
type input "13"
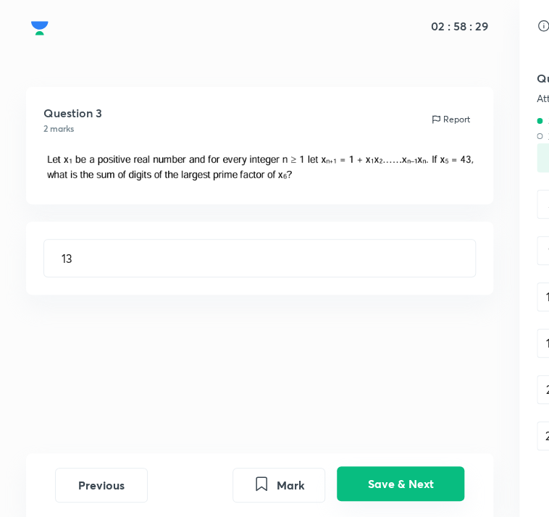
click at [369, 496] on button "Save & Next" at bounding box center [399, 483] width 127 height 35
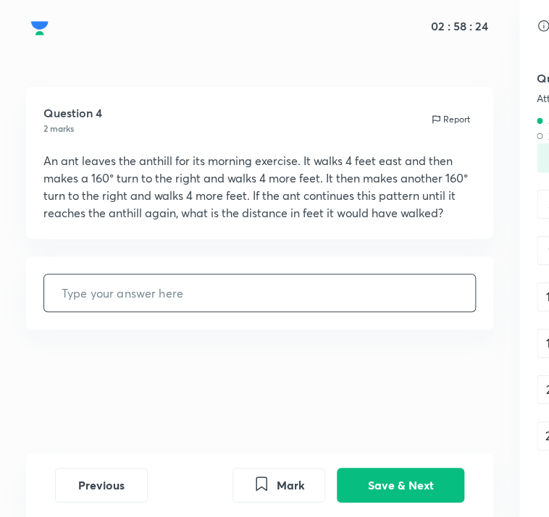
click at [323, 300] on input "text" at bounding box center [259, 292] width 431 height 37
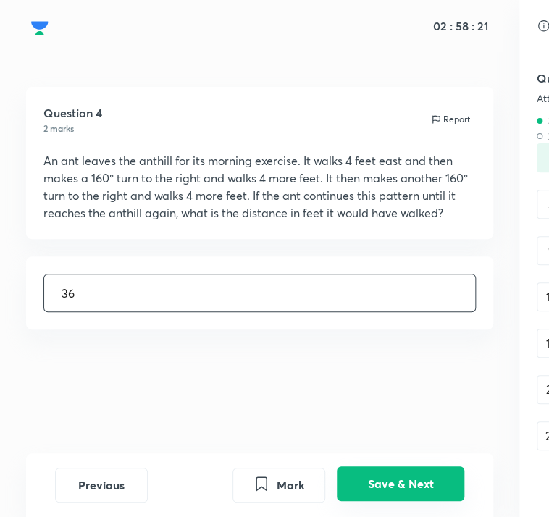
type input "36"
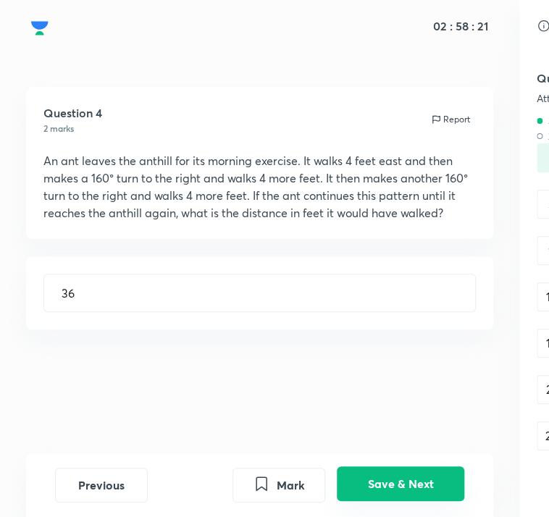
click at [428, 499] on button "Save & Next" at bounding box center [399, 483] width 127 height 35
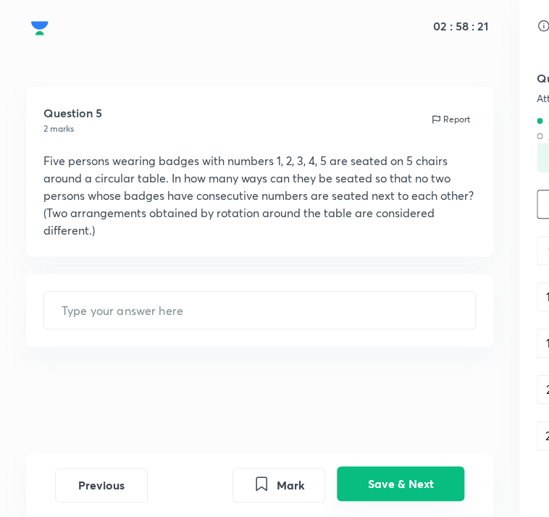
click at [428, 499] on button "Save & Next" at bounding box center [399, 483] width 127 height 35
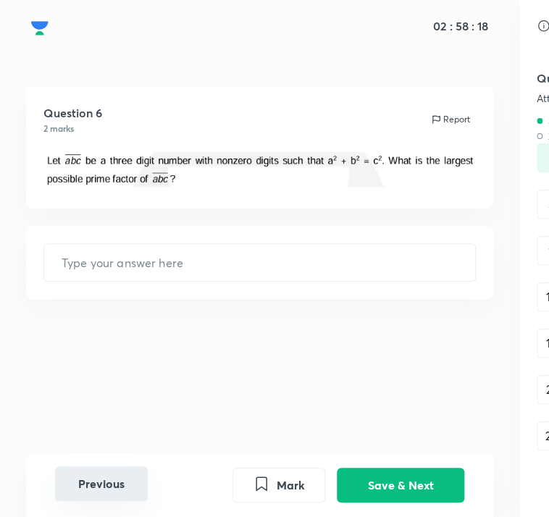
click at [142, 490] on button "Previous" at bounding box center [101, 483] width 93 height 35
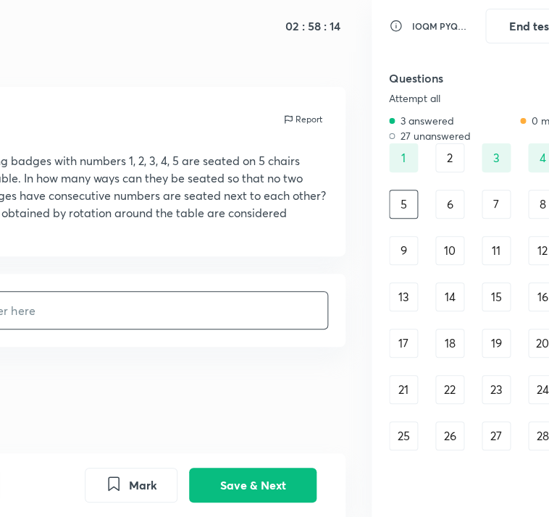
scroll to position [4, 148]
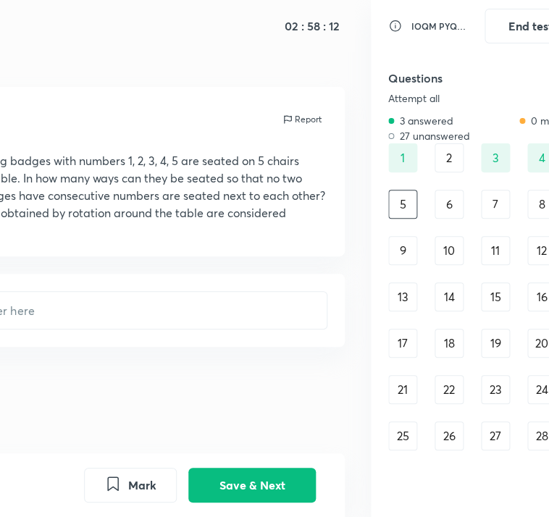
click at [450, 151] on div "2" at bounding box center [448, 157] width 29 height 29
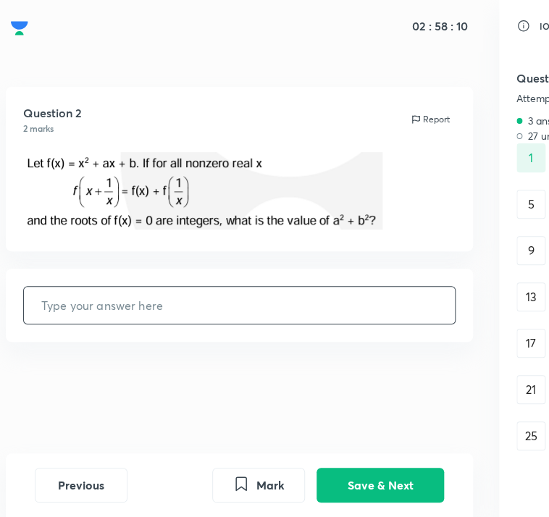
scroll to position [4, 0]
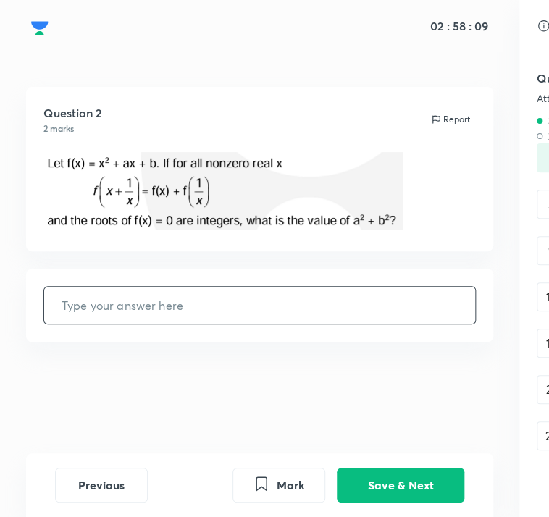
click at [247, 300] on input "text" at bounding box center [259, 305] width 431 height 37
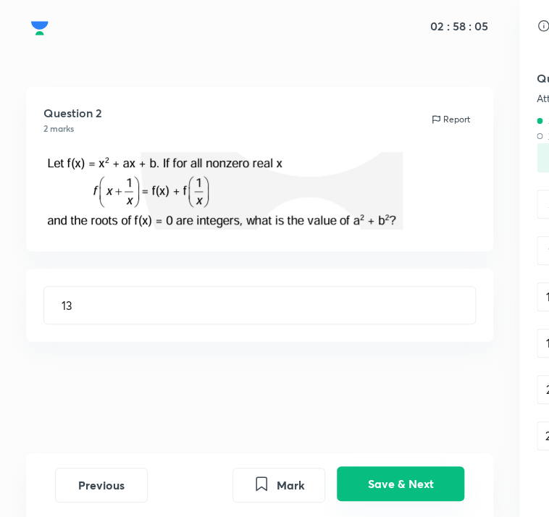
click at [379, 494] on button "Save & Next" at bounding box center [399, 483] width 127 height 35
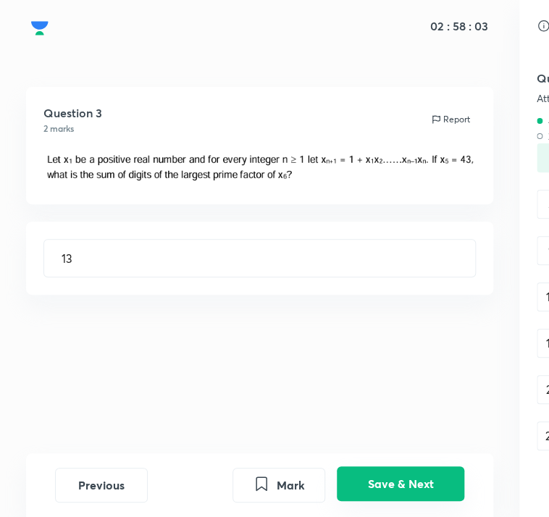
click at [379, 494] on button "Save & Next" at bounding box center [399, 483] width 127 height 35
type input "36"
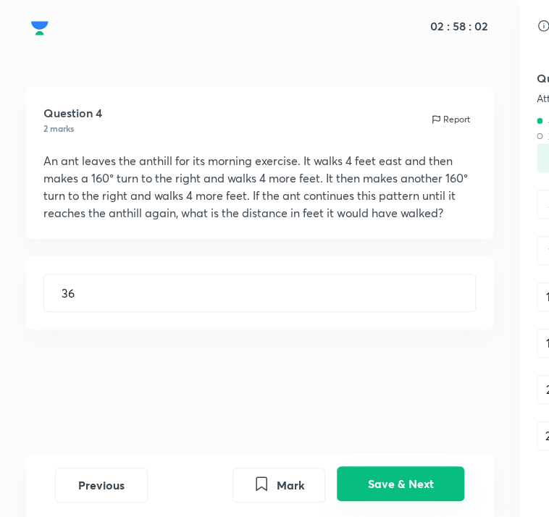
click at [379, 494] on button "Save & Next" at bounding box center [399, 483] width 127 height 35
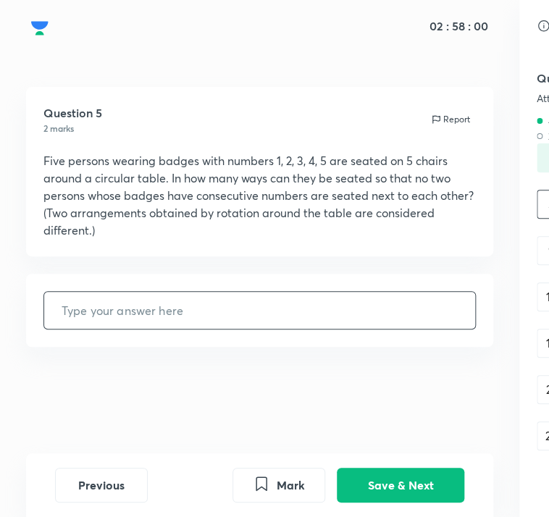
click at [365, 321] on input "text" at bounding box center [259, 310] width 431 height 37
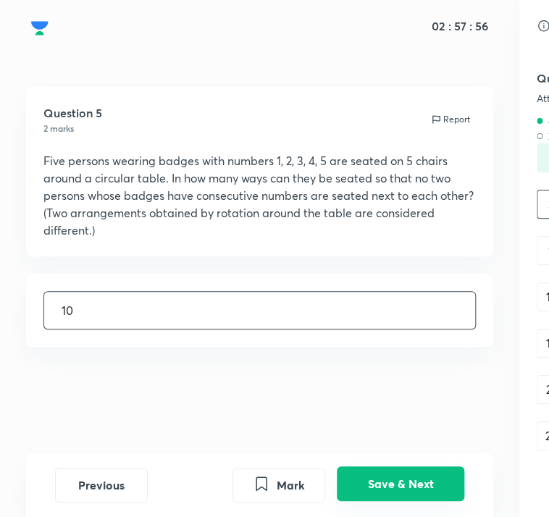
type input "10"
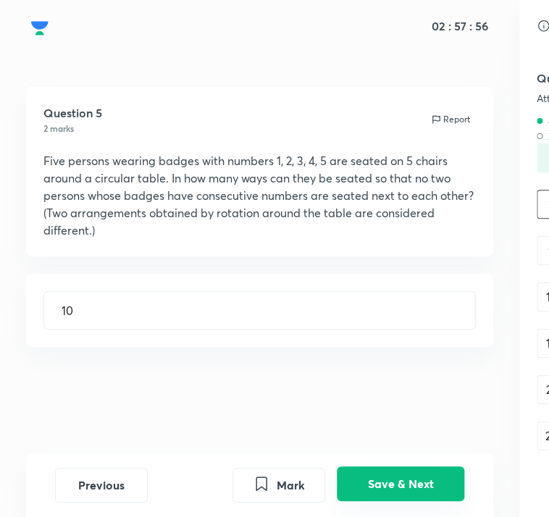
click at [454, 491] on button "Save & Next" at bounding box center [399, 483] width 127 height 35
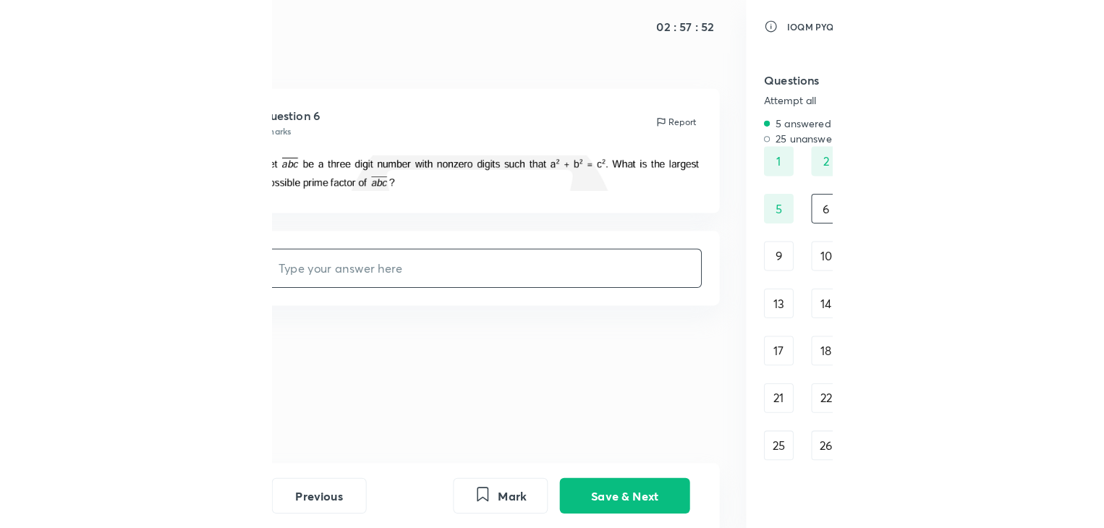
scroll to position [0, 0]
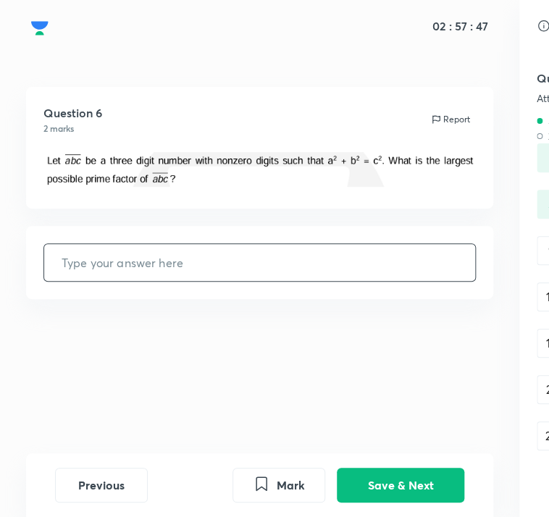
click at [391, 259] on input "text" at bounding box center [259, 262] width 431 height 37
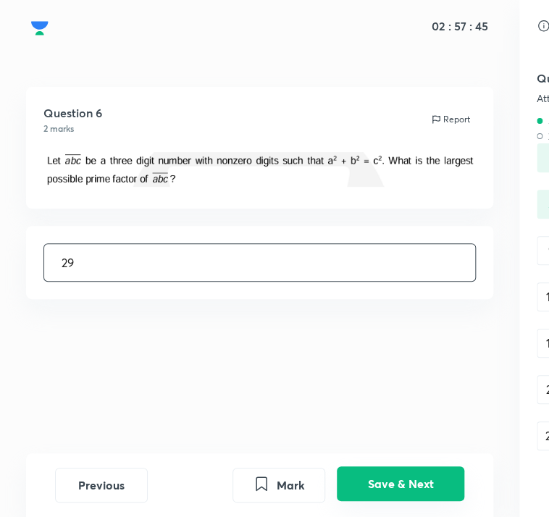
type input "29"
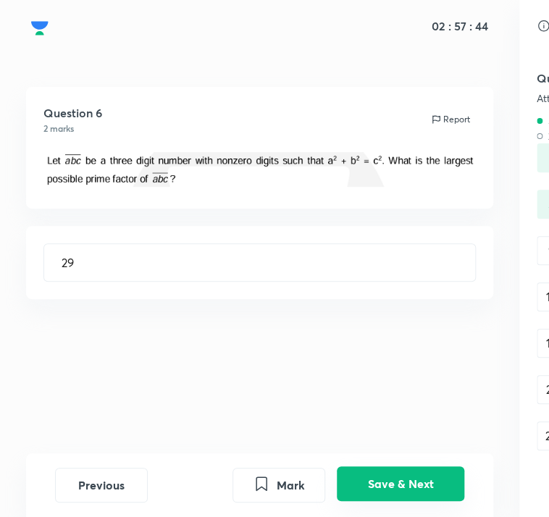
click at [433, 481] on button "Save & Next" at bounding box center [399, 483] width 127 height 35
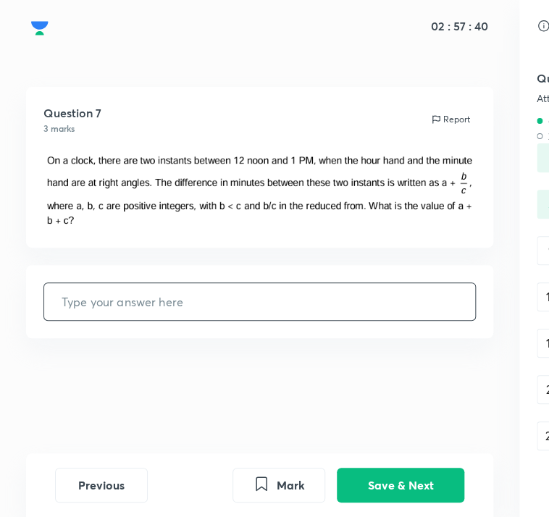
click at [386, 305] on input "text" at bounding box center [259, 301] width 431 height 37
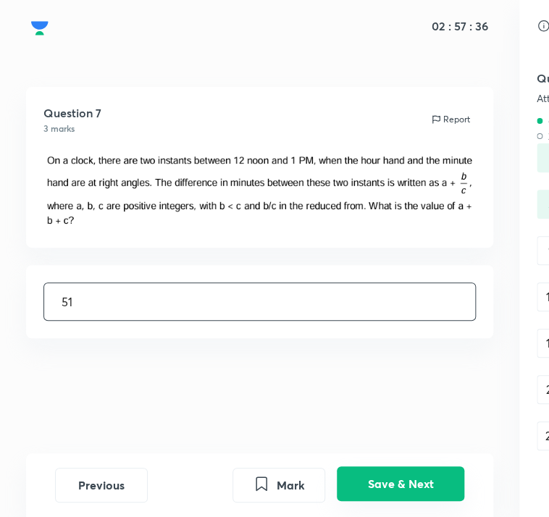
type input "51"
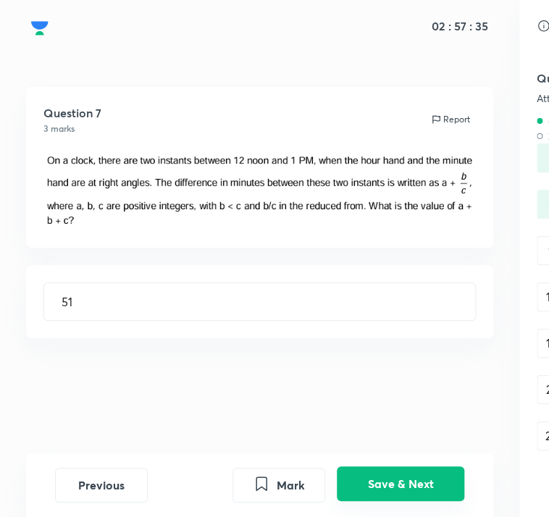
click at [401, 485] on button "Save & Next" at bounding box center [399, 483] width 127 height 35
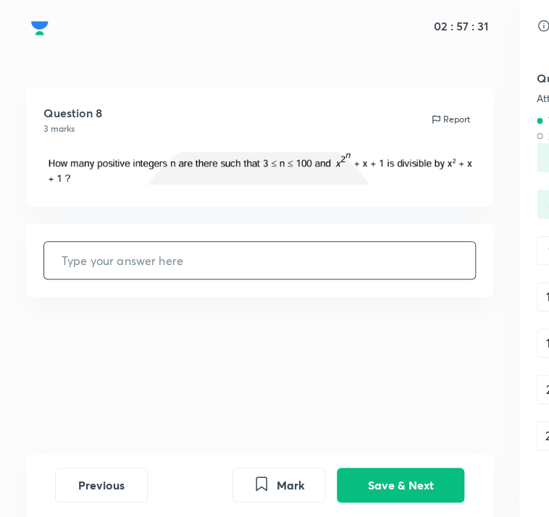
click at [400, 276] on input "text" at bounding box center [259, 260] width 431 height 37
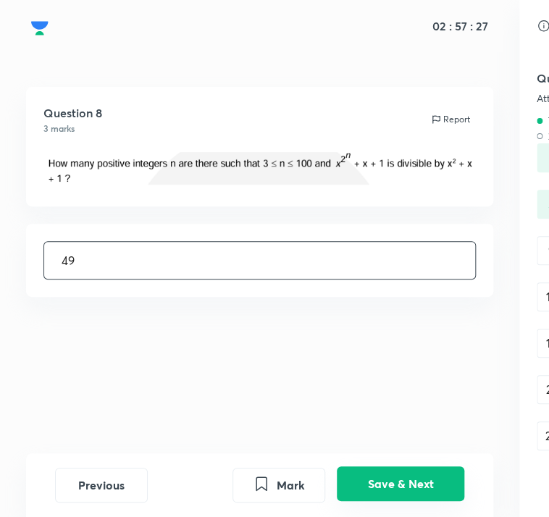
type input "49"
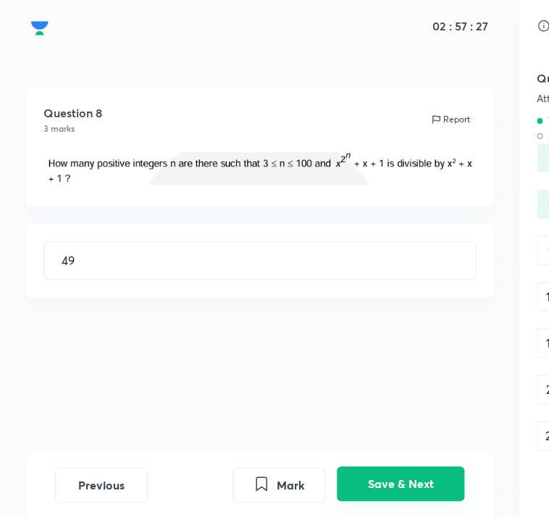
click at [415, 497] on button "Save & Next" at bounding box center [399, 483] width 127 height 35
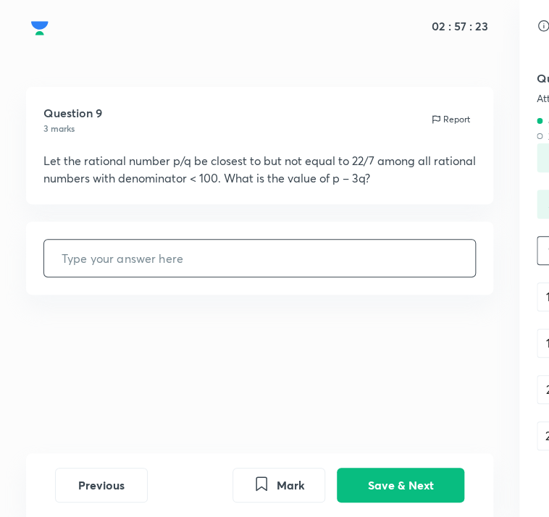
click at [457, 270] on input "text" at bounding box center [259, 258] width 431 height 37
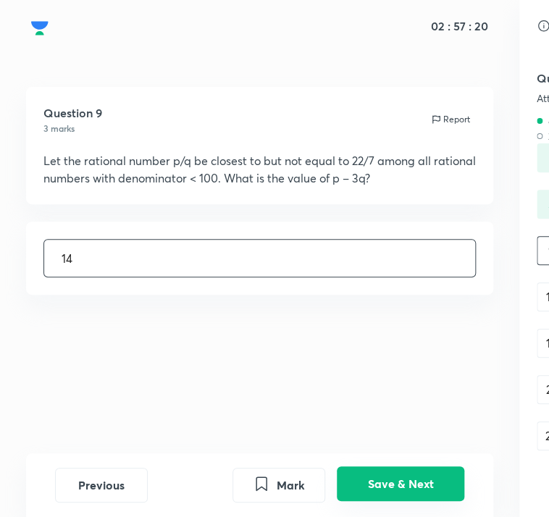
type input "14"
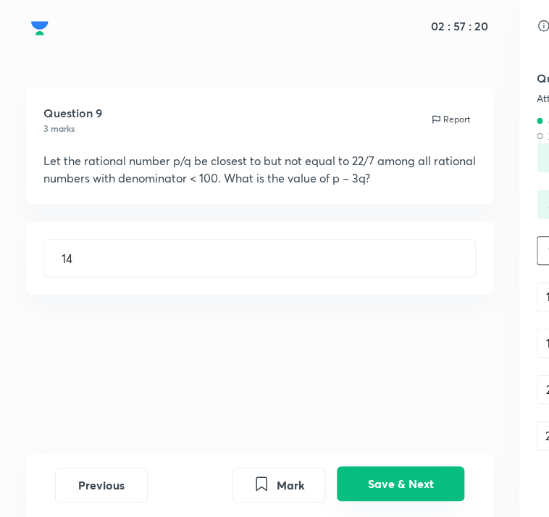
click at [420, 499] on button "Save & Next" at bounding box center [399, 483] width 127 height 35
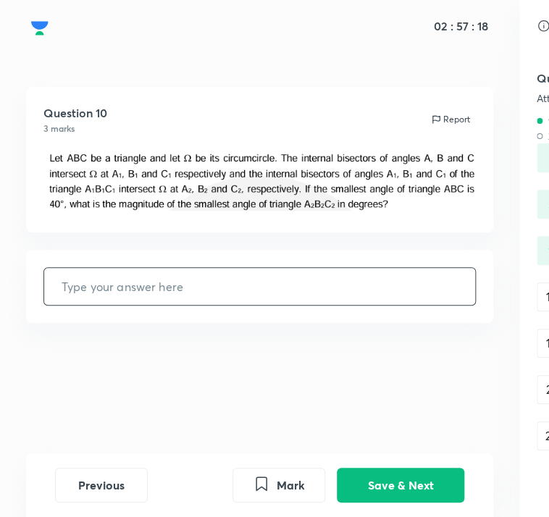
click at [423, 301] on input "text" at bounding box center [259, 286] width 431 height 37
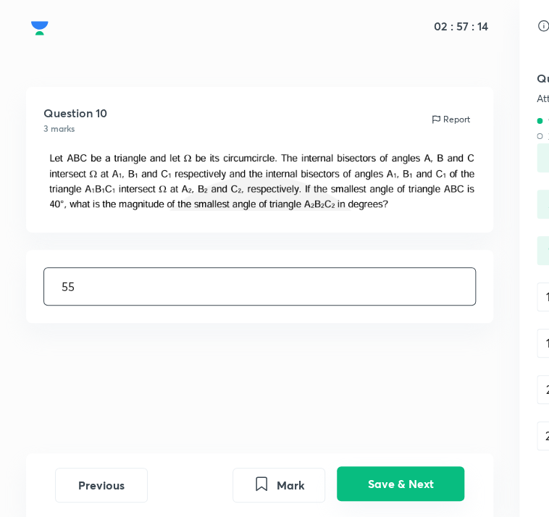
type input "55"
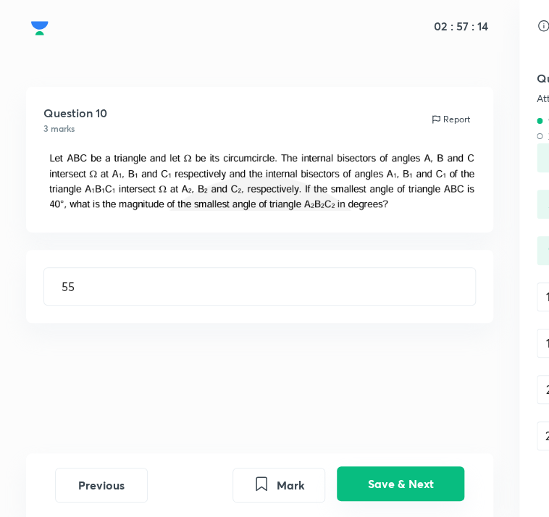
click at [419, 501] on button "Save & Next" at bounding box center [399, 483] width 127 height 35
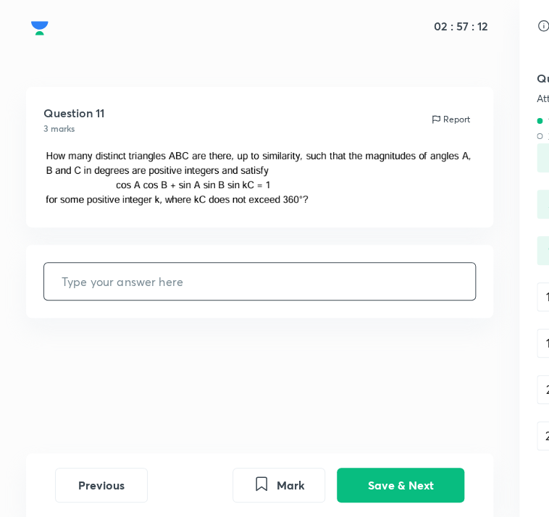
click at [425, 285] on input "text" at bounding box center [259, 281] width 431 height 37
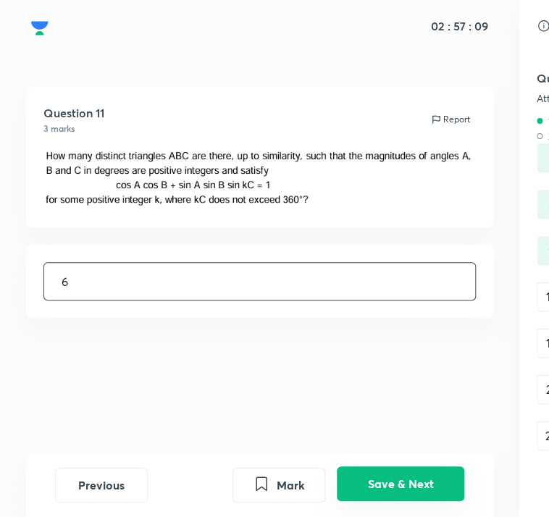
type input "6"
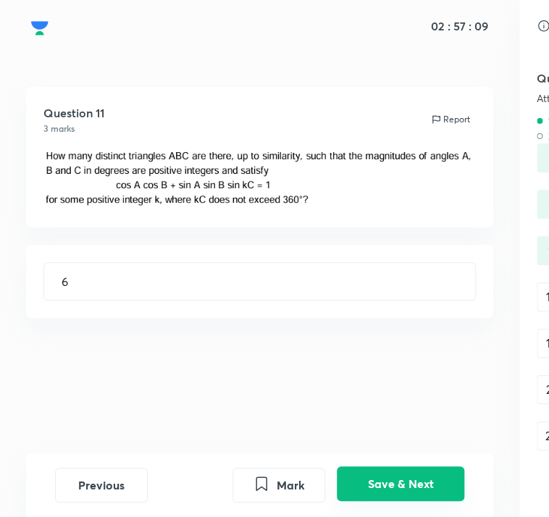
click at [404, 483] on button "Save & Next" at bounding box center [399, 483] width 127 height 35
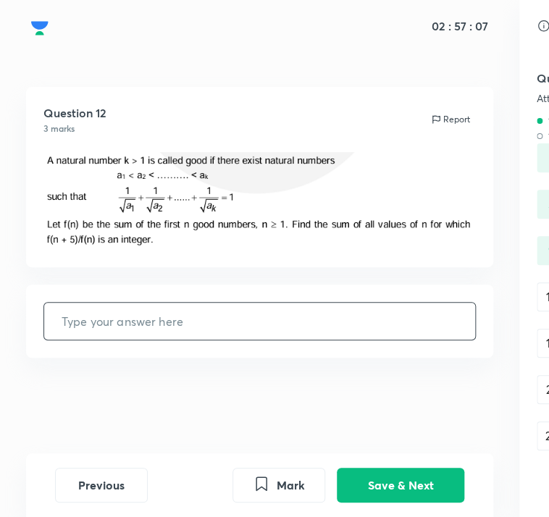
click at [411, 325] on input "text" at bounding box center [259, 320] width 431 height 37
click at [418, 321] on input "text" at bounding box center [259, 320] width 431 height 37
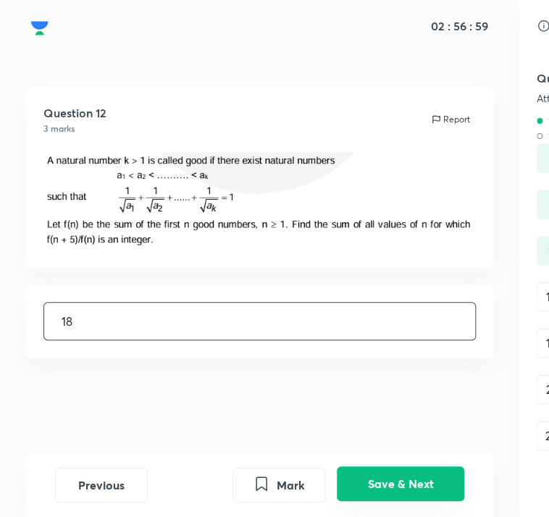
type input "18"
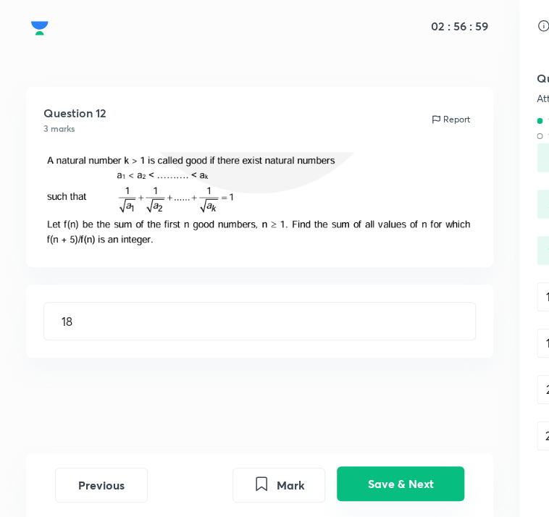
click at [412, 484] on button "Save & Next" at bounding box center [399, 483] width 127 height 35
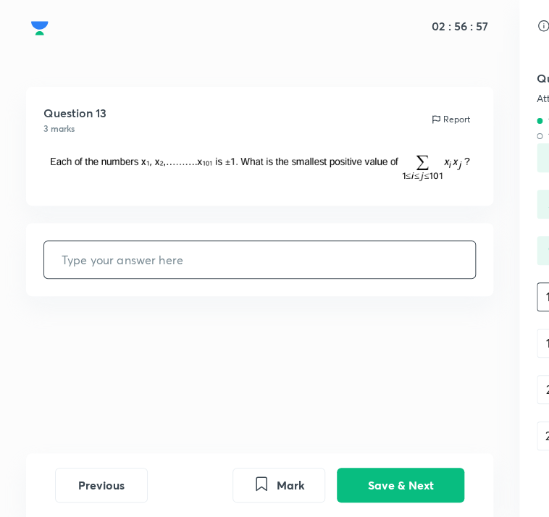
click at [408, 273] on input "text" at bounding box center [259, 259] width 431 height 37
type input "10"
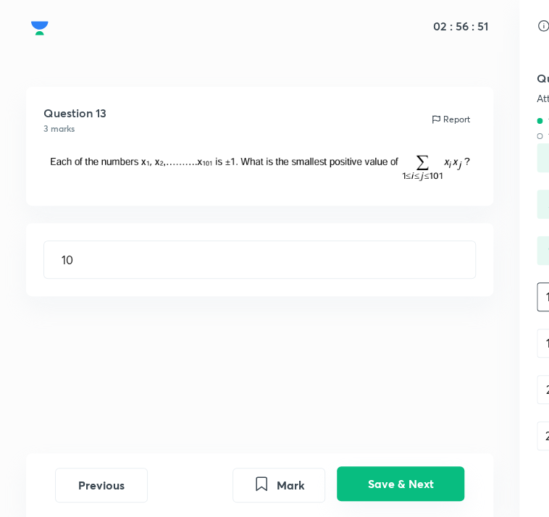
click at [399, 495] on button "Save & Next" at bounding box center [399, 483] width 127 height 35
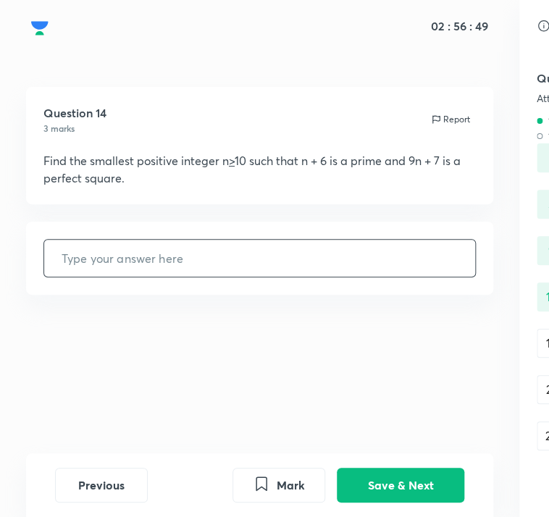
click at [423, 252] on input "text" at bounding box center [259, 258] width 431 height 37
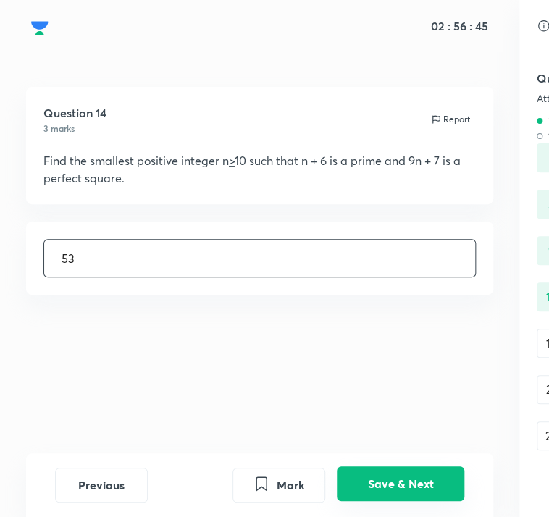
type input "53"
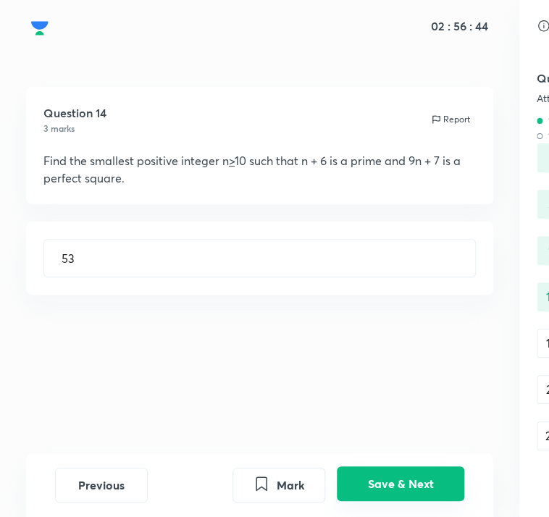
click at [396, 493] on button "Save & Next" at bounding box center [399, 483] width 127 height 35
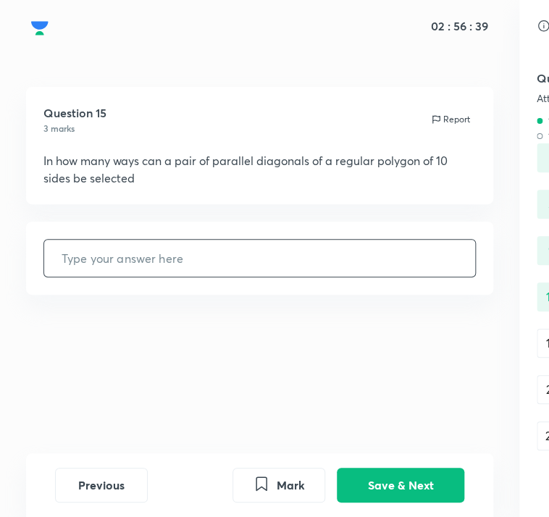
click at [347, 263] on input "text" at bounding box center [259, 258] width 431 height 37
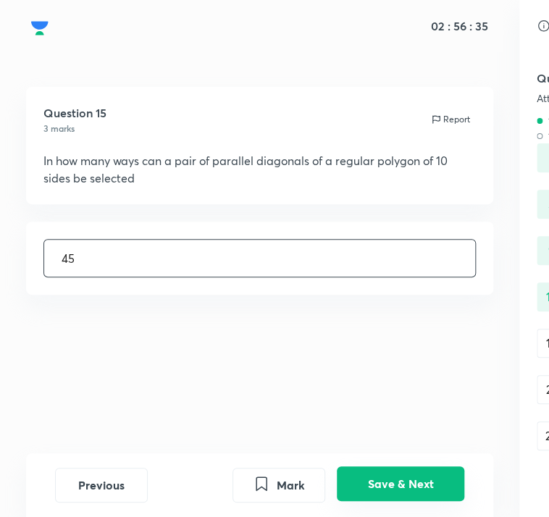
type input "45"
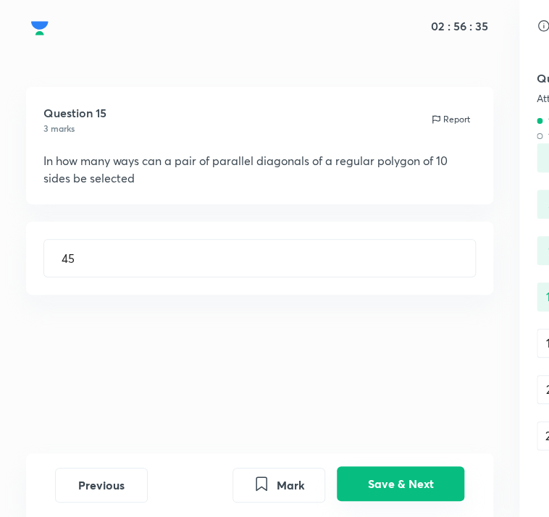
click at [378, 492] on button "Save & Next" at bounding box center [399, 483] width 127 height 35
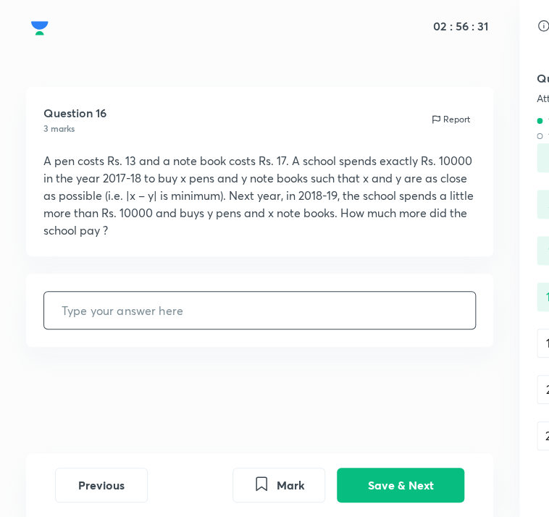
click at [357, 325] on input "text" at bounding box center [259, 310] width 431 height 37
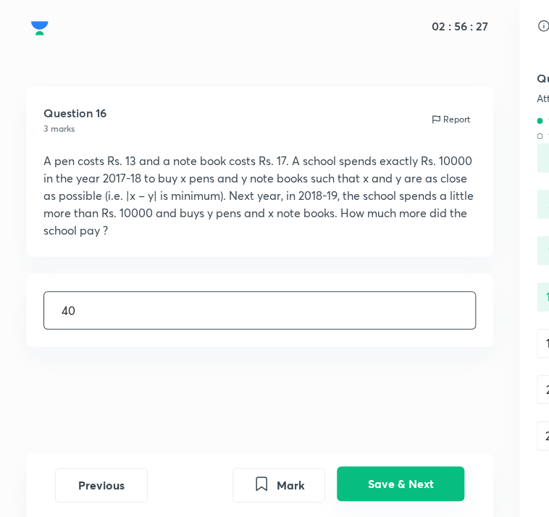
type input "40"
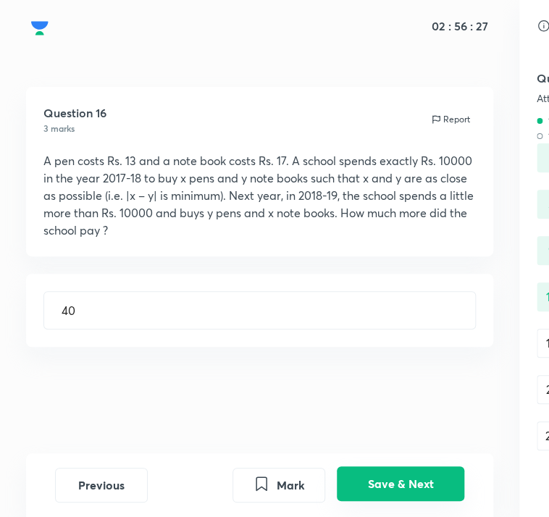
click at [437, 487] on button "Save & Next" at bounding box center [399, 483] width 127 height 35
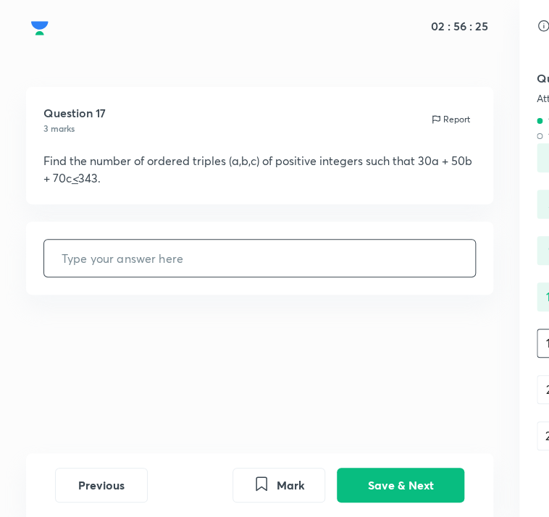
click at [426, 267] on input "text" at bounding box center [259, 258] width 431 height 37
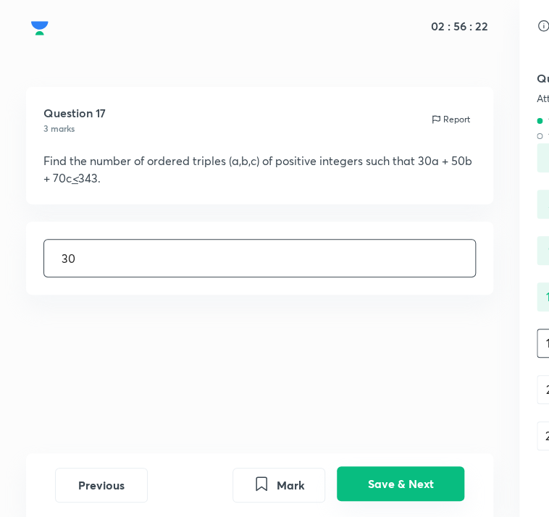
type input "30"
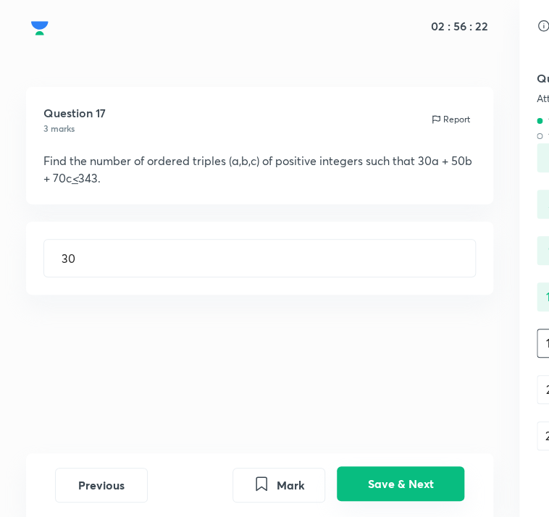
click at [394, 496] on button "Save & Next" at bounding box center [399, 483] width 127 height 35
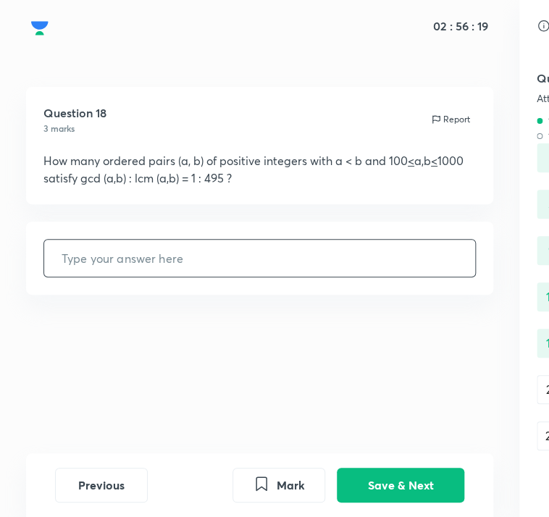
click at [414, 243] on input "text" at bounding box center [259, 258] width 431 height 37
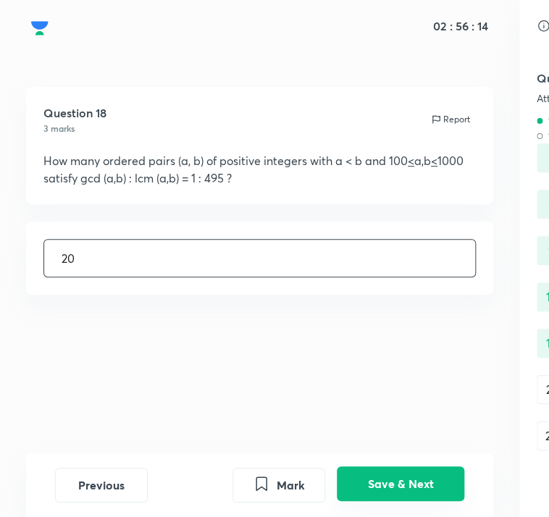
type input "20"
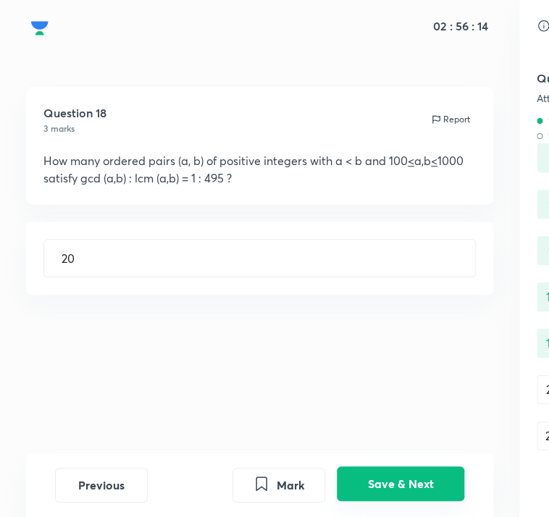
click at [418, 493] on button "Save & Next" at bounding box center [399, 483] width 127 height 35
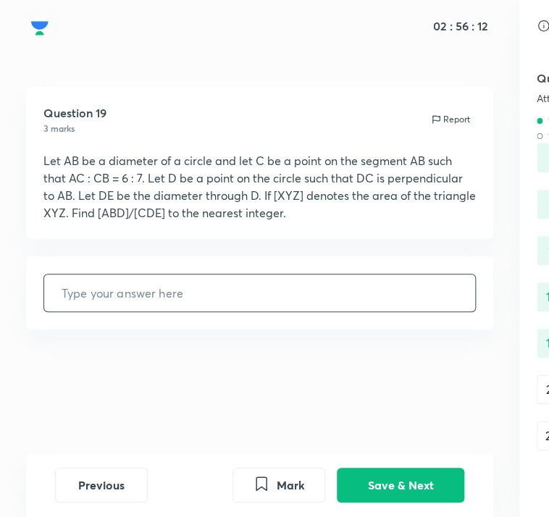
click at [395, 301] on input "text" at bounding box center [259, 292] width 431 height 37
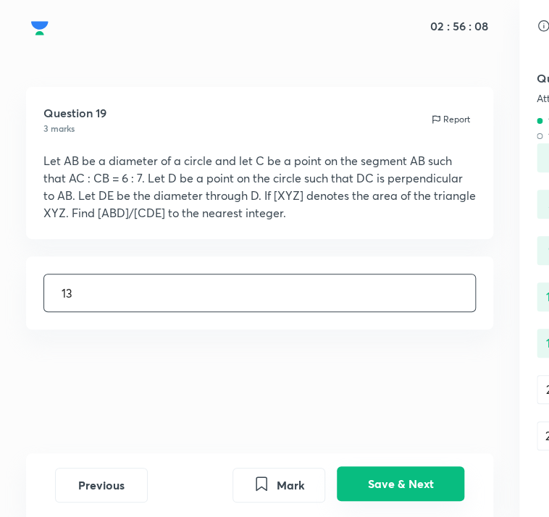
type input "13"
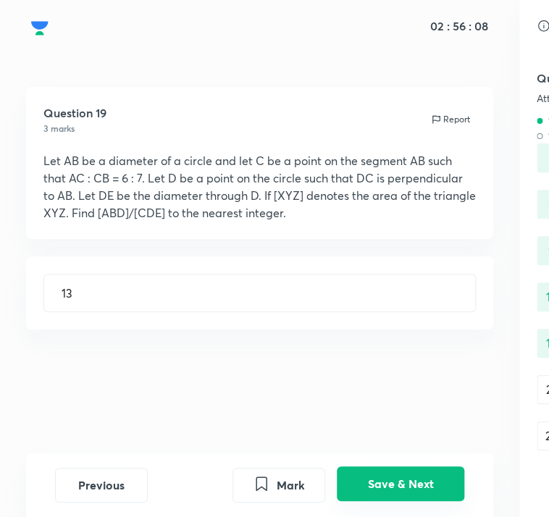
click at [395, 499] on button "Save & Next" at bounding box center [399, 483] width 127 height 35
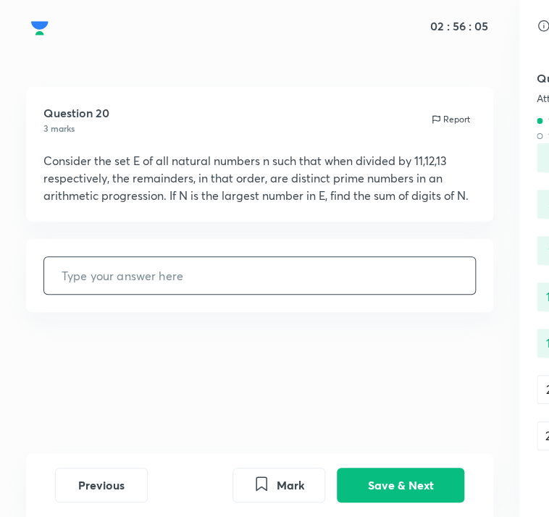
click at [417, 281] on input "text" at bounding box center [259, 275] width 431 height 37
type input "4"
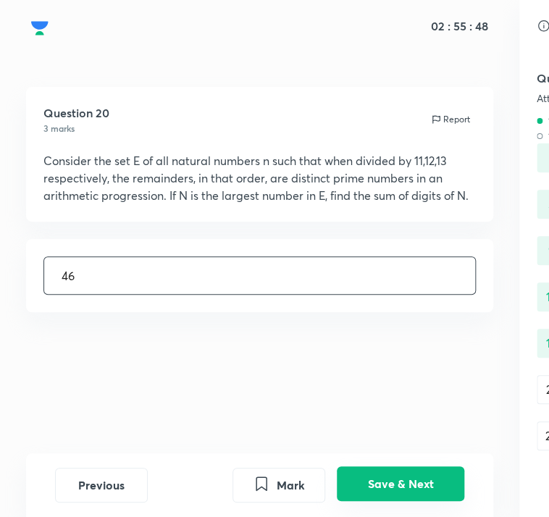
type input "46"
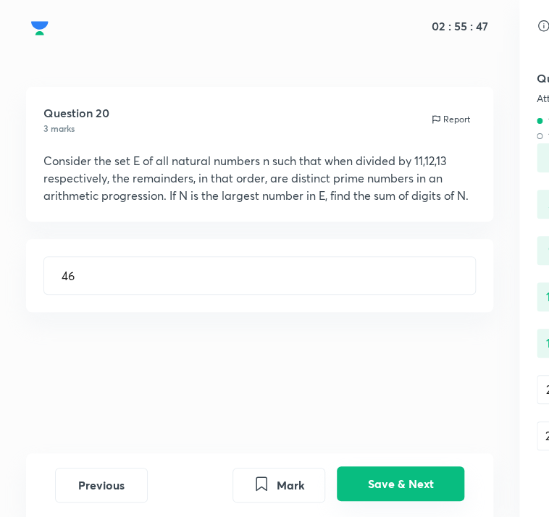
click at [407, 483] on button "Save & Next" at bounding box center [399, 483] width 127 height 35
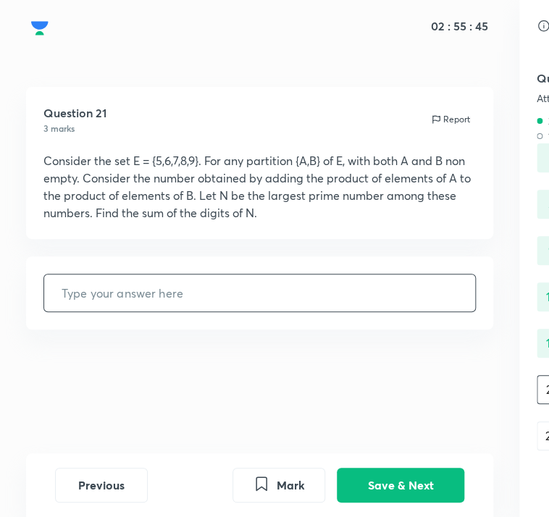
click at [378, 303] on input "text" at bounding box center [259, 292] width 431 height 37
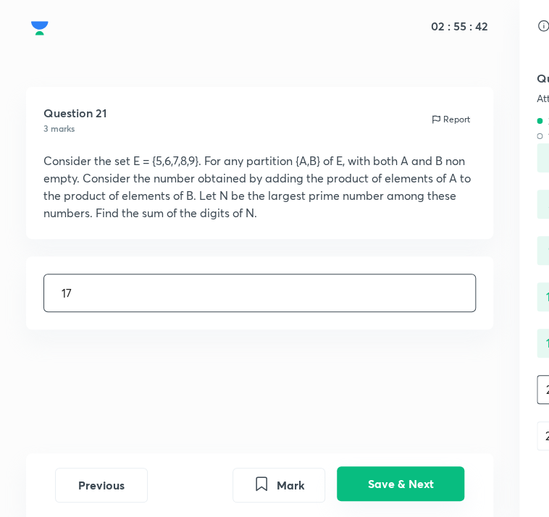
type input "17"
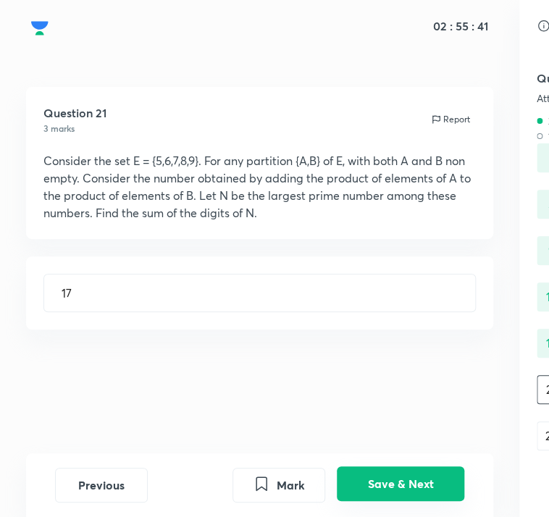
click at [394, 496] on button "Save & Next" at bounding box center [399, 483] width 127 height 35
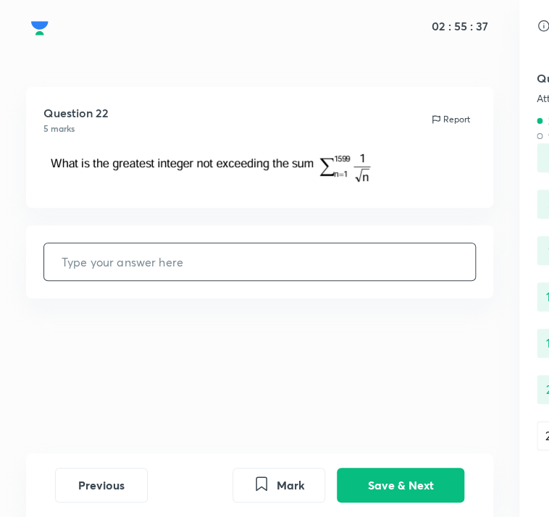
click at [385, 277] on input "text" at bounding box center [259, 261] width 431 height 37
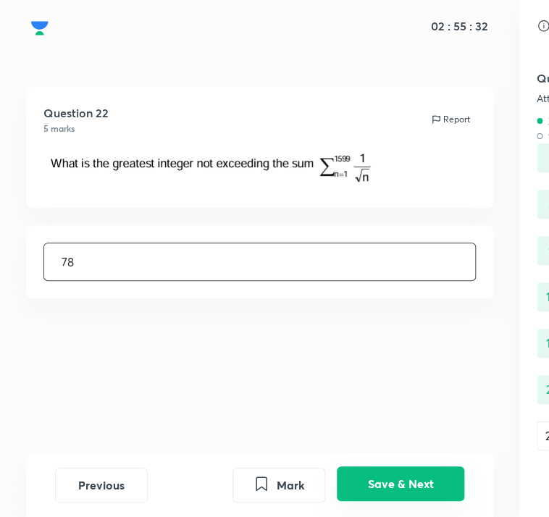
type input "78"
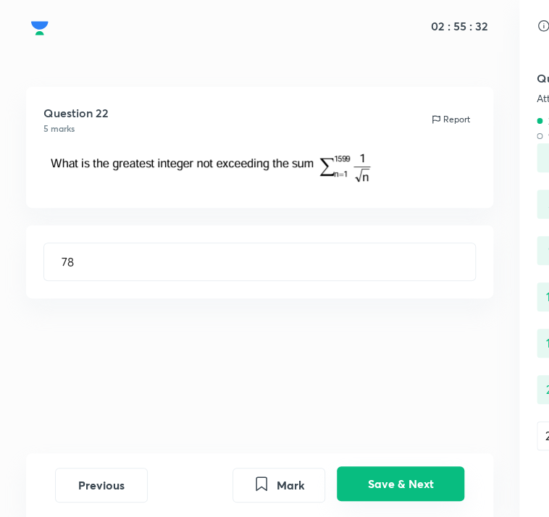
click at [364, 482] on button "Save & Next" at bounding box center [399, 483] width 127 height 35
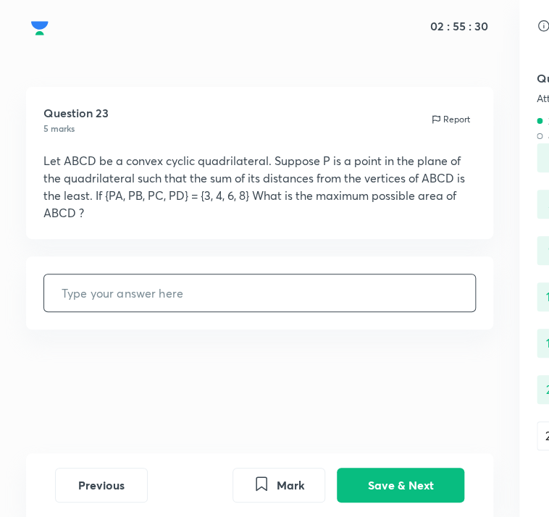
click at [369, 302] on input "text" at bounding box center [259, 292] width 431 height 37
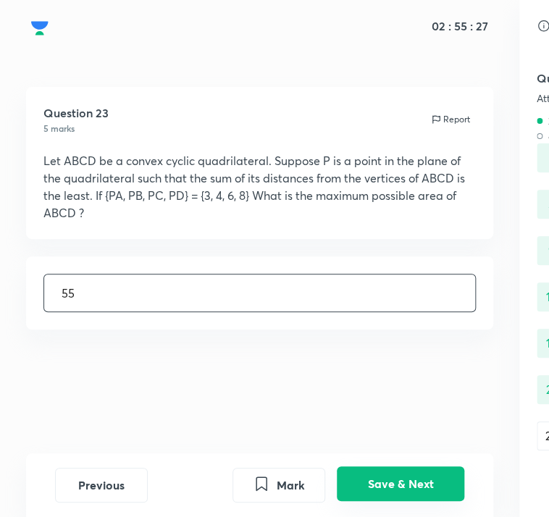
type input "55"
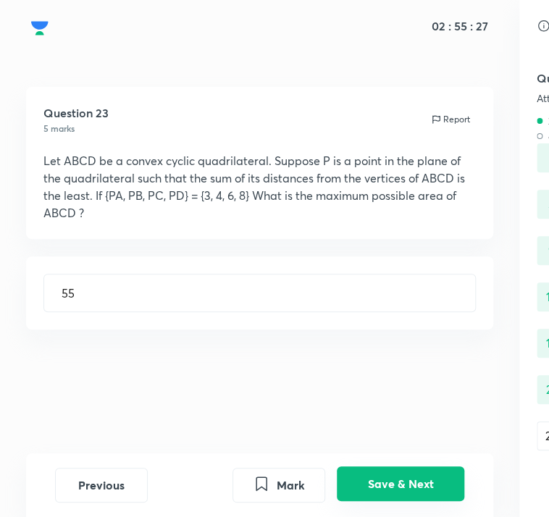
click at [388, 493] on button "Save & Next" at bounding box center [399, 483] width 127 height 35
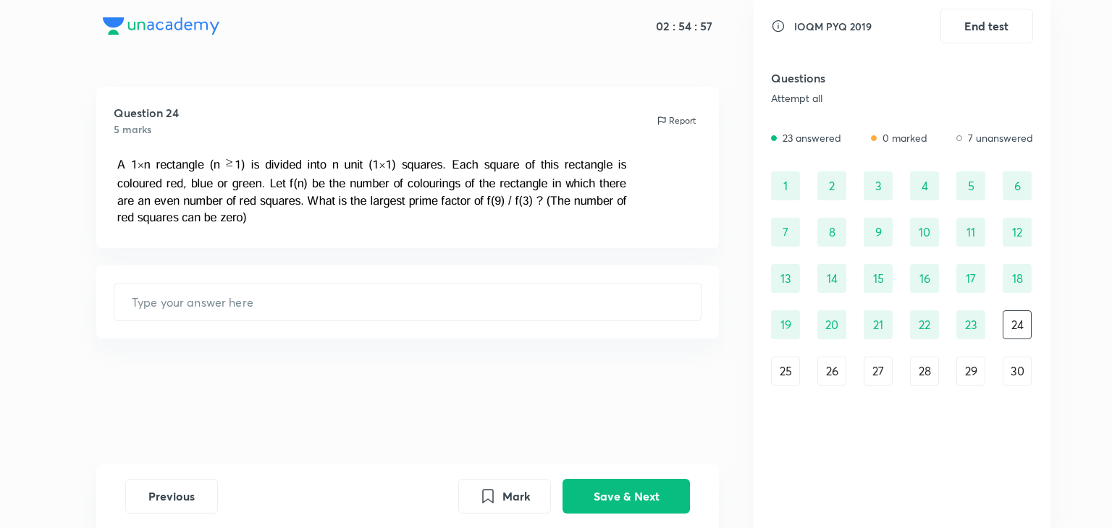
click at [1009, 366] on div "30" at bounding box center [1016, 371] width 29 height 29
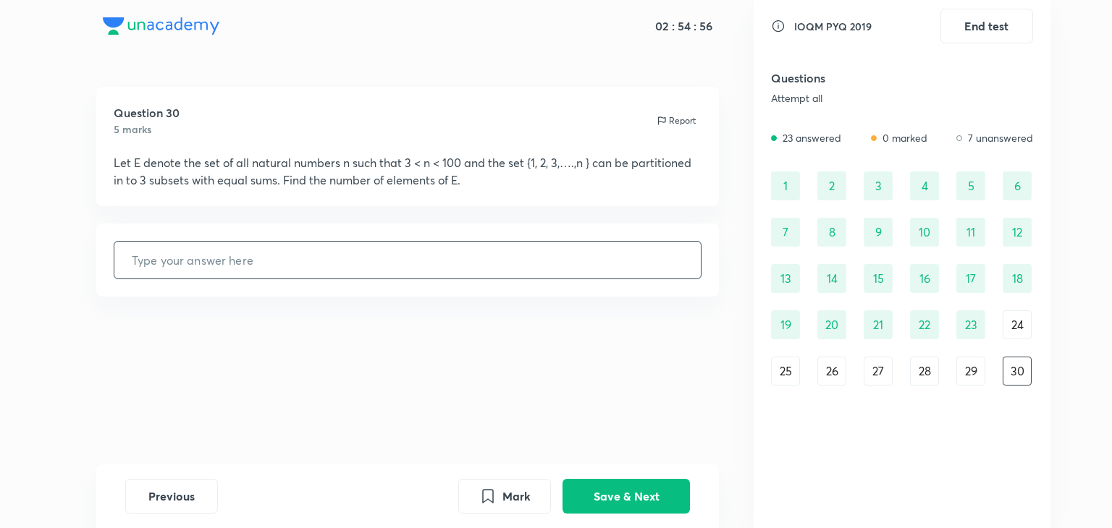
click at [564, 266] on input "text" at bounding box center [407, 260] width 587 height 37
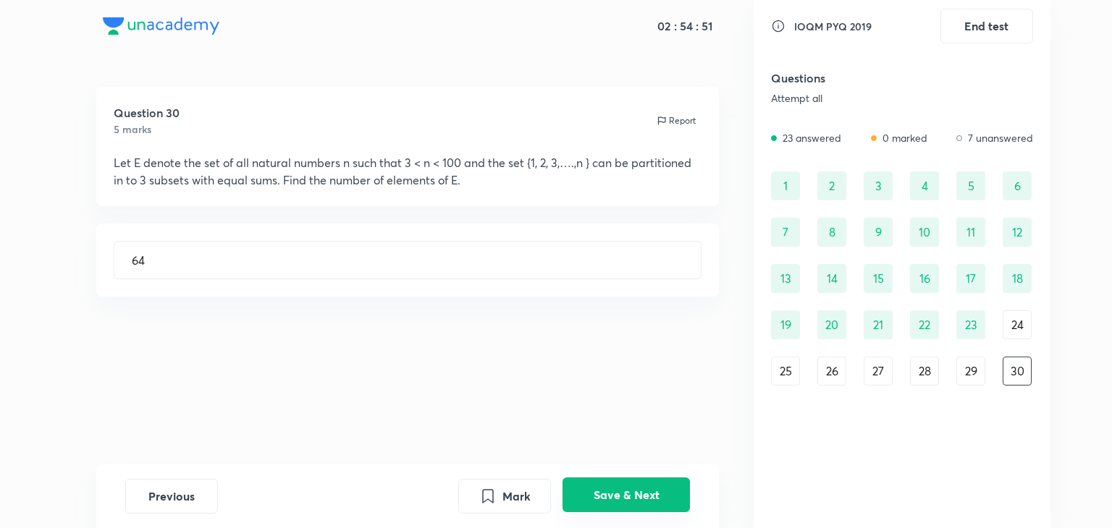
click at [663, 496] on button "Save & Next" at bounding box center [625, 495] width 127 height 35
type input "4"
click at [970, 374] on div "29" at bounding box center [970, 371] width 29 height 29
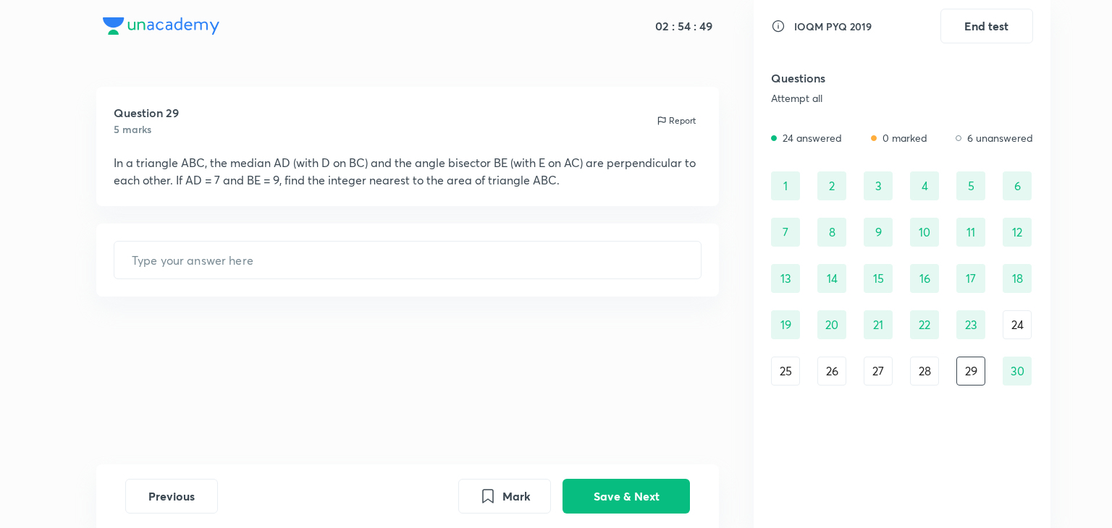
click at [1002, 372] on div "30" at bounding box center [1016, 371] width 29 height 29
type input "64"
click at [970, 373] on div "29" at bounding box center [970, 371] width 29 height 29
click at [593, 267] on input "text" at bounding box center [407, 260] width 587 height 37
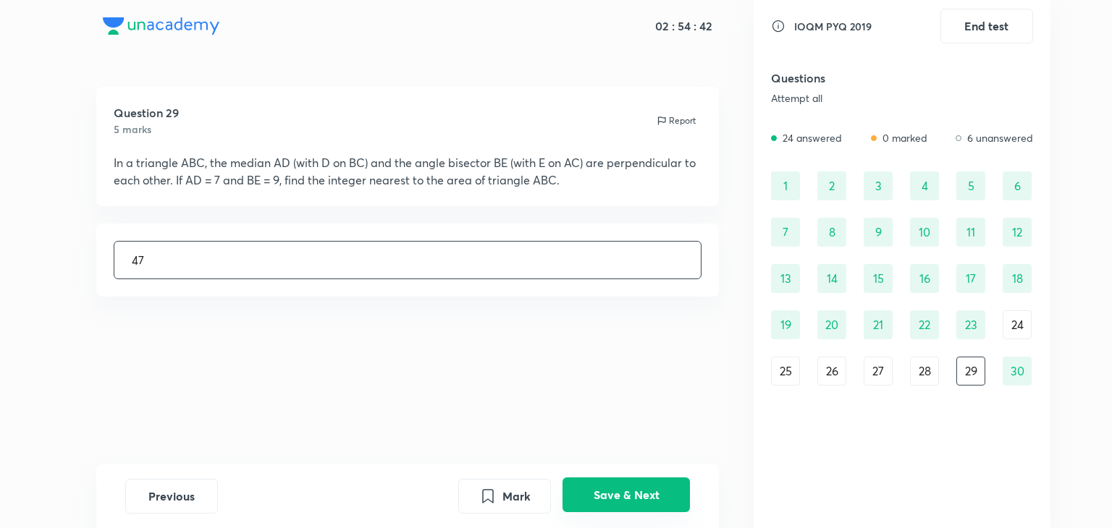
click at [632, 488] on button "Save & Next" at bounding box center [625, 495] width 127 height 35
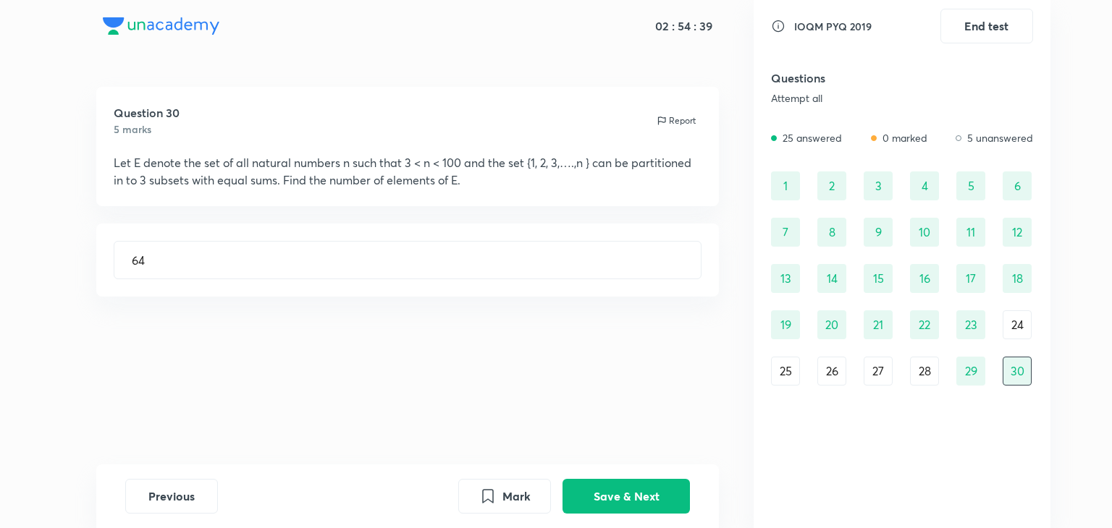
click at [877, 232] on div "9" at bounding box center [877, 232] width 29 height 29
click at [1019, 185] on div "6" at bounding box center [1016, 186] width 29 height 29
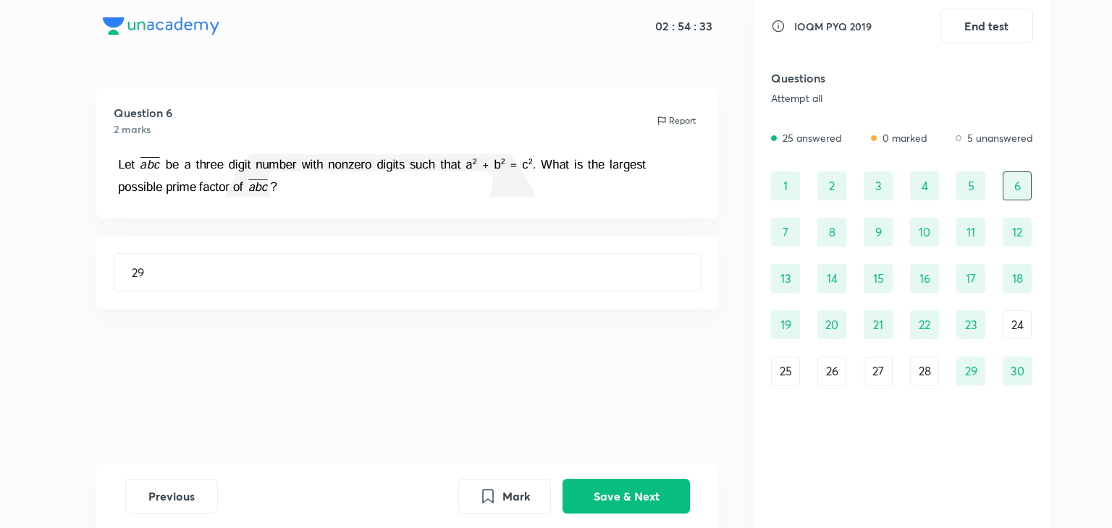
click at [795, 237] on div "7" at bounding box center [785, 232] width 29 height 29
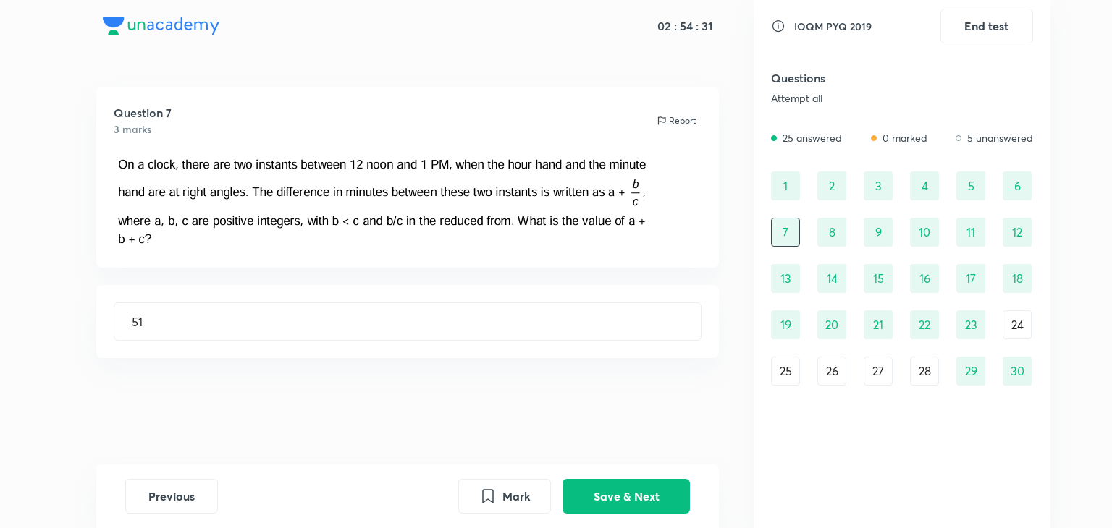
click at [1015, 182] on div "6" at bounding box center [1016, 186] width 29 height 29
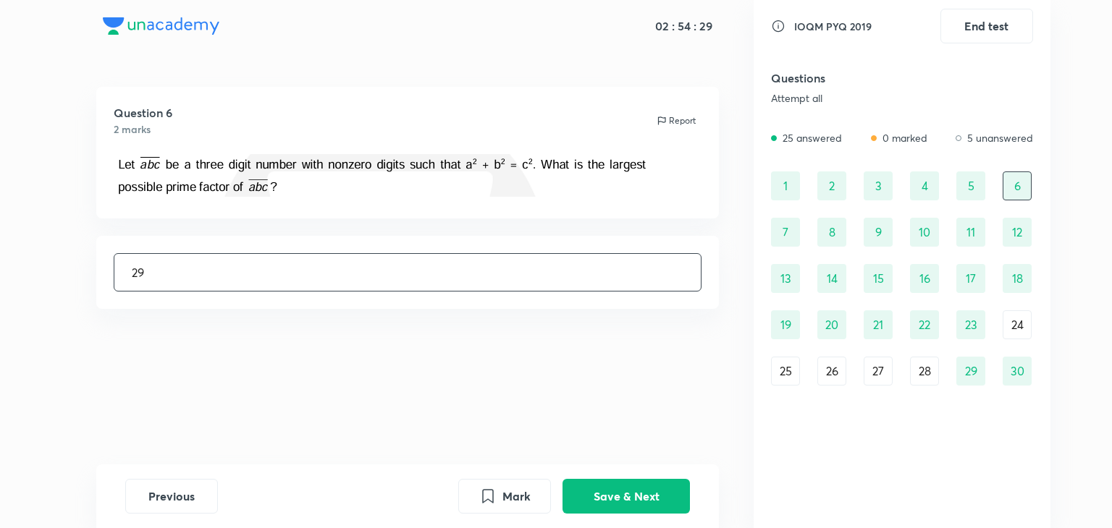
click at [522, 284] on input "29" at bounding box center [407, 272] width 587 height 37
type input "2"
click at [625, 499] on button "Save & Next" at bounding box center [625, 495] width 127 height 35
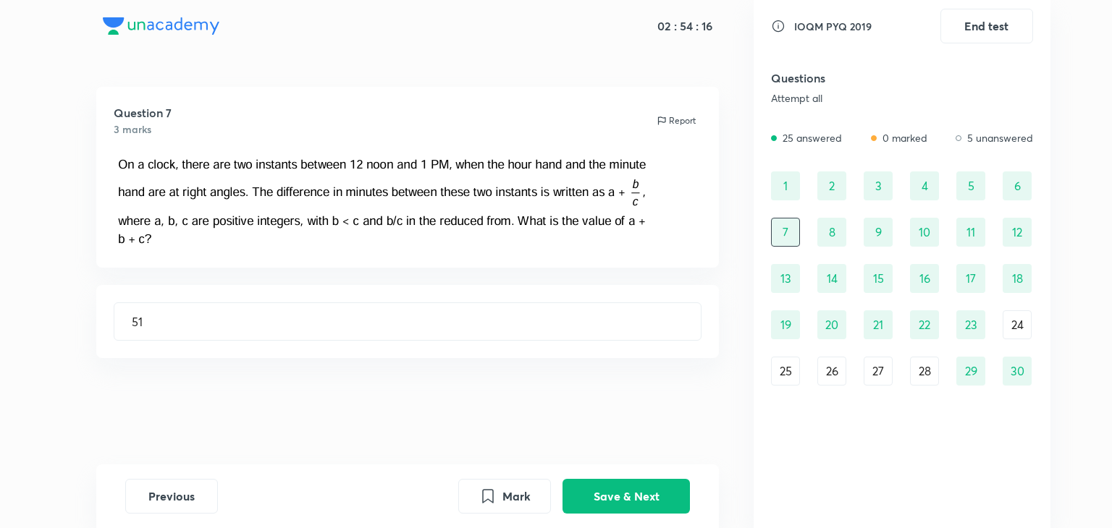
click at [873, 189] on div "3" at bounding box center [877, 186] width 29 height 29
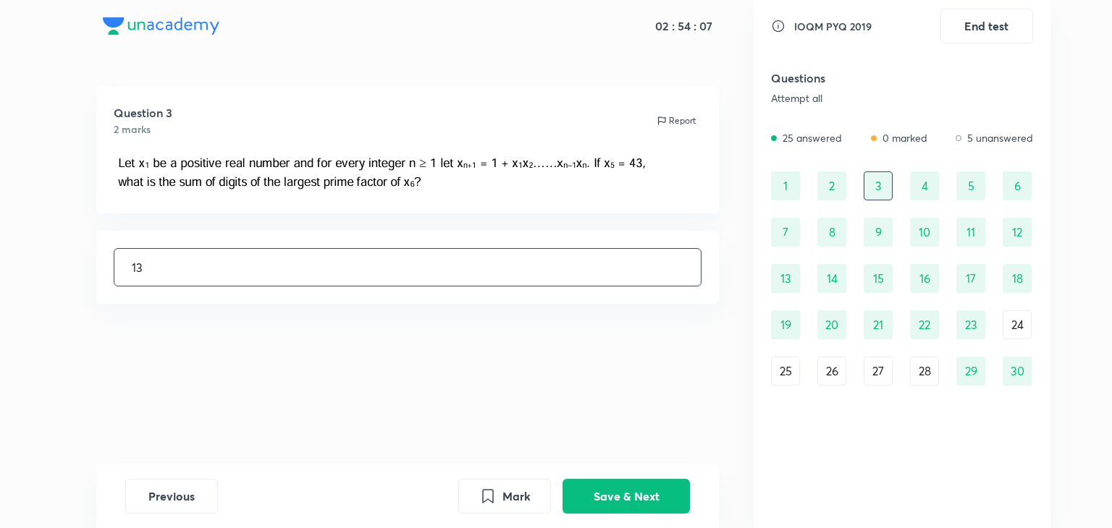
click at [593, 279] on input "13" at bounding box center [407, 267] width 587 height 37
click at [619, 487] on button "Save & Next" at bounding box center [625, 495] width 127 height 35
type input "36"
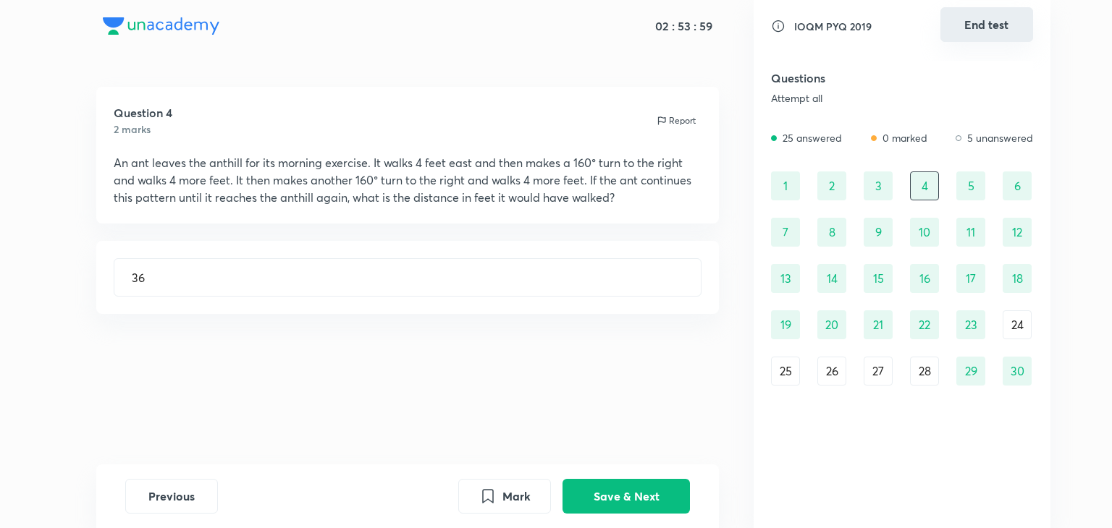
click at [998, 34] on button "End test" at bounding box center [986, 24] width 93 height 35
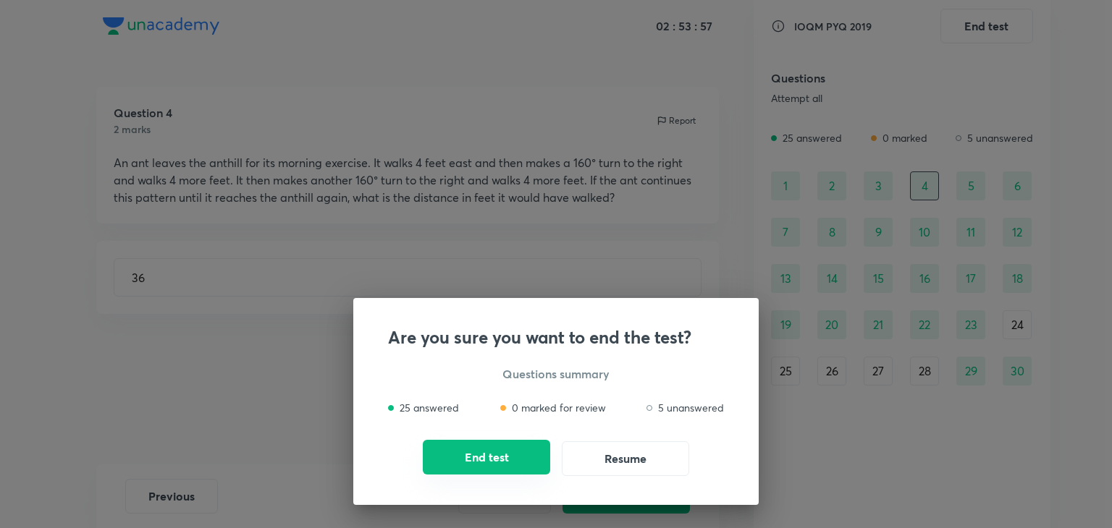
click at [515, 455] on button "End test" at bounding box center [486, 457] width 127 height 35
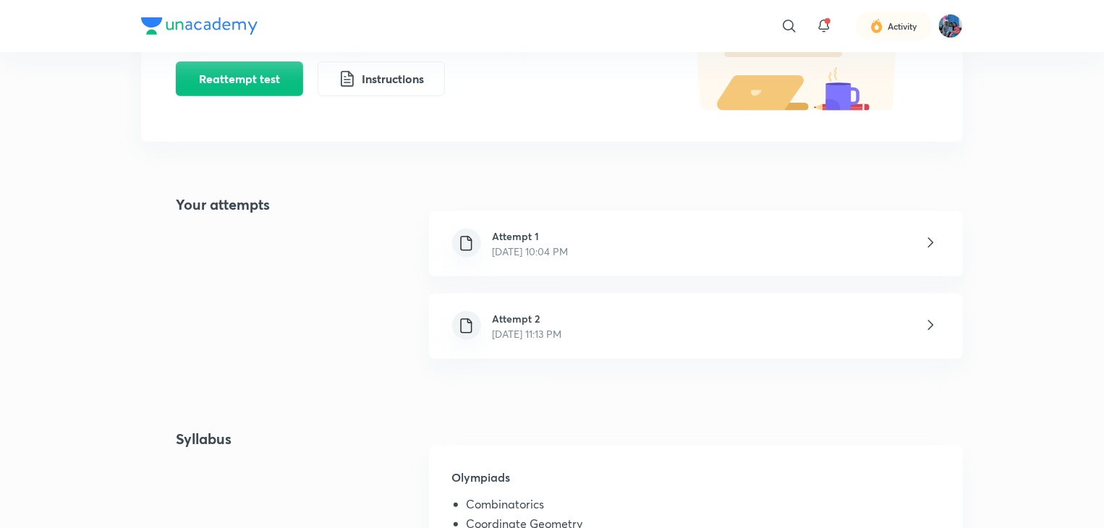
scroll to position [289, 0]
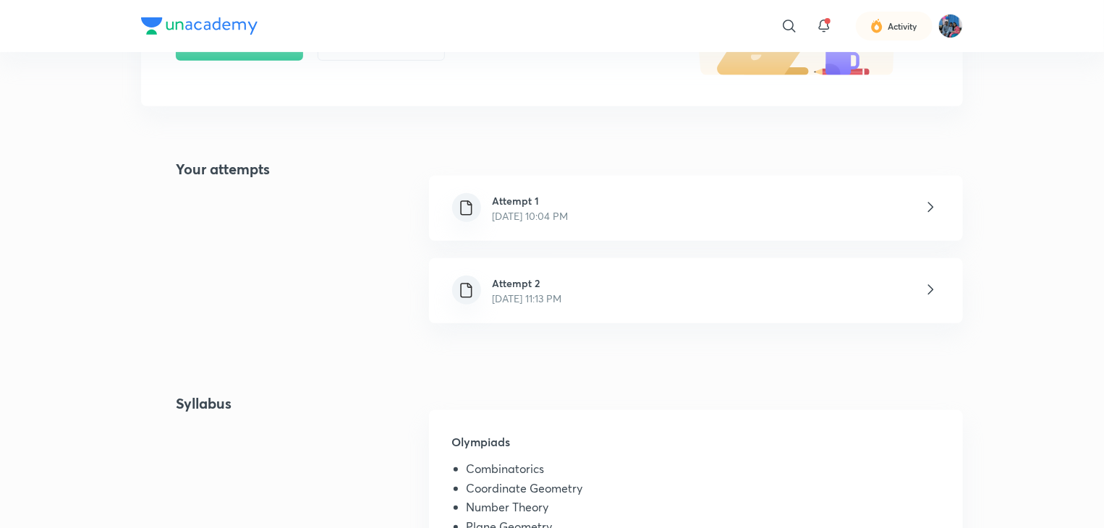
click at [536, 296] on p "[DATE] 11:13 PM" at bounding box center [527, 298] width 69 height 15
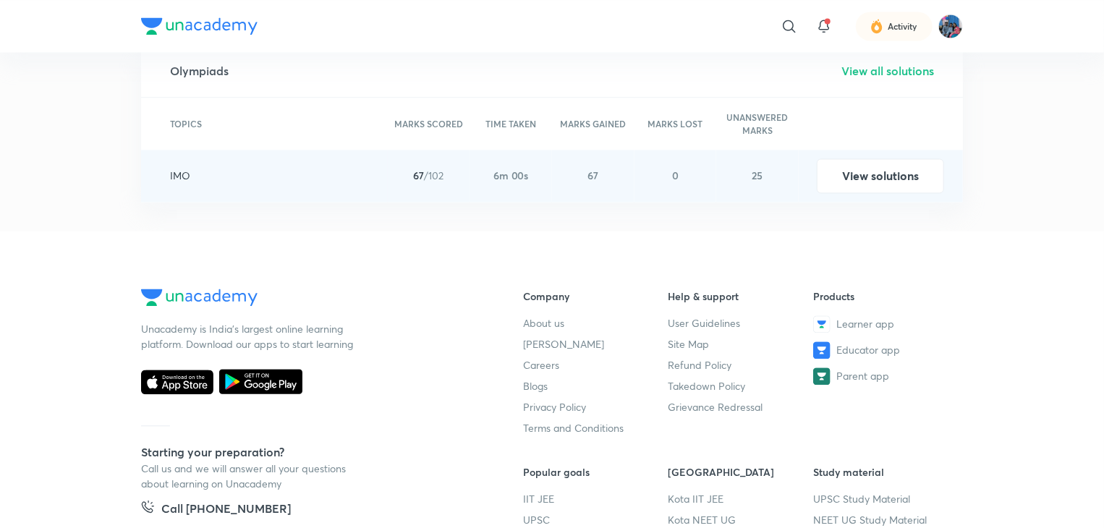
scroll to position [1602, 0]
